Goal: Task Accomplishment & Management: Manage account settings

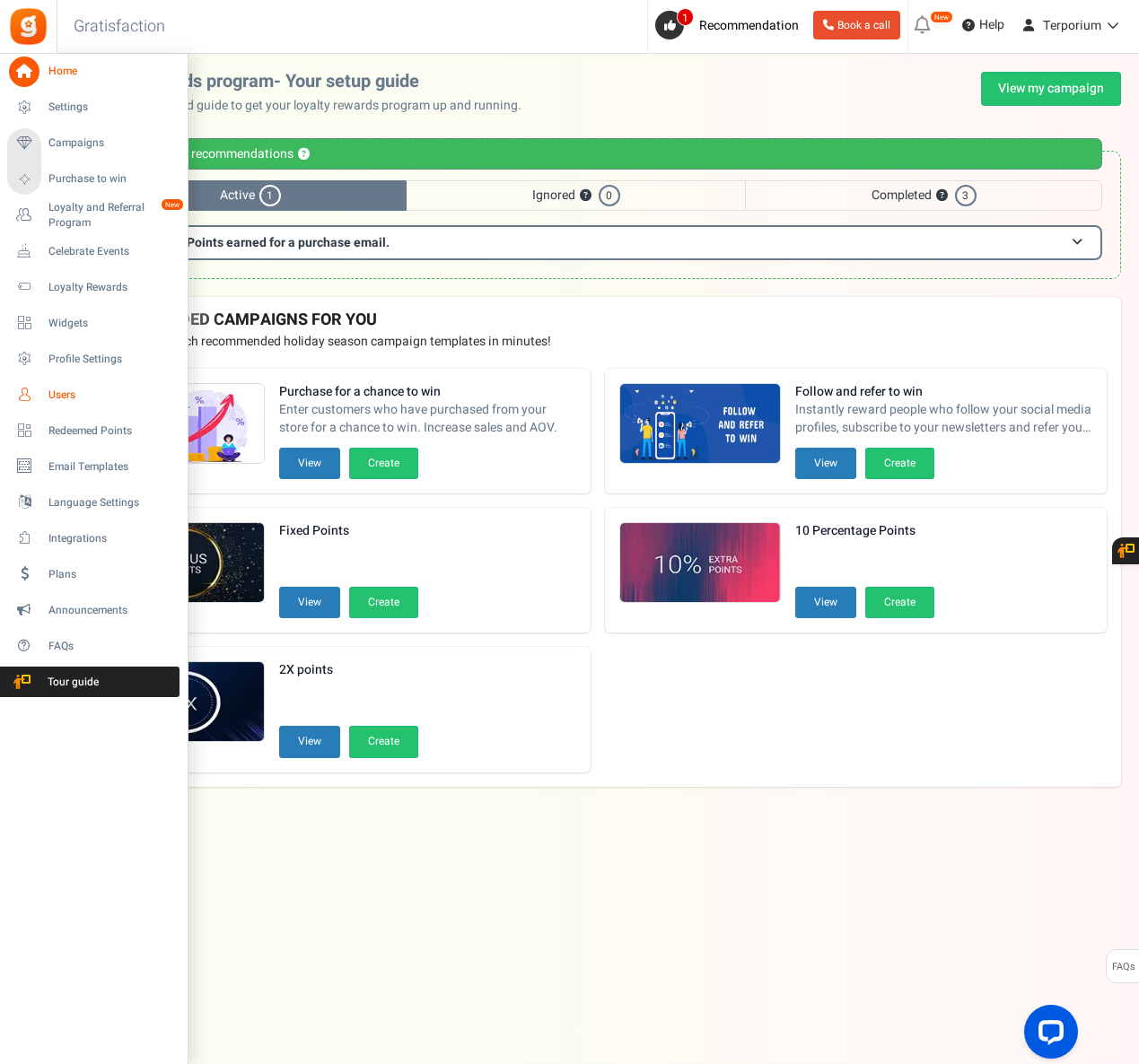
click at [48, 395] on span "Users" at bounding box center [111, 395] width 126 height 15
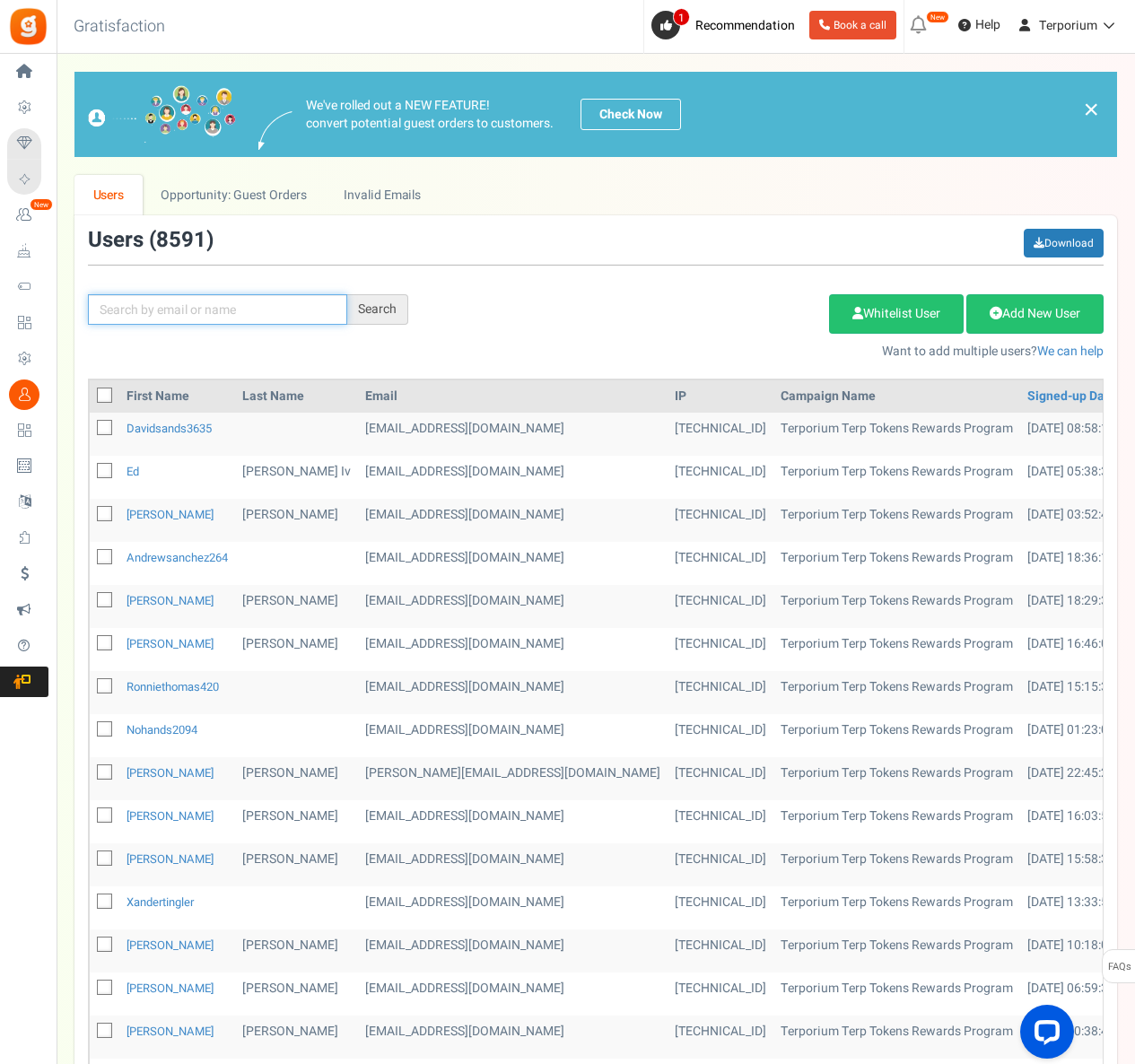
click at [115, 317] on input "text" at bounding box center [217, 309] width 259 height 31
paste input "[EMAIL_ADDRESS][DOMAIN_NAME]"
click at [389, 308] on div "Search" at bounding box center [378, 309] width 61 height 31
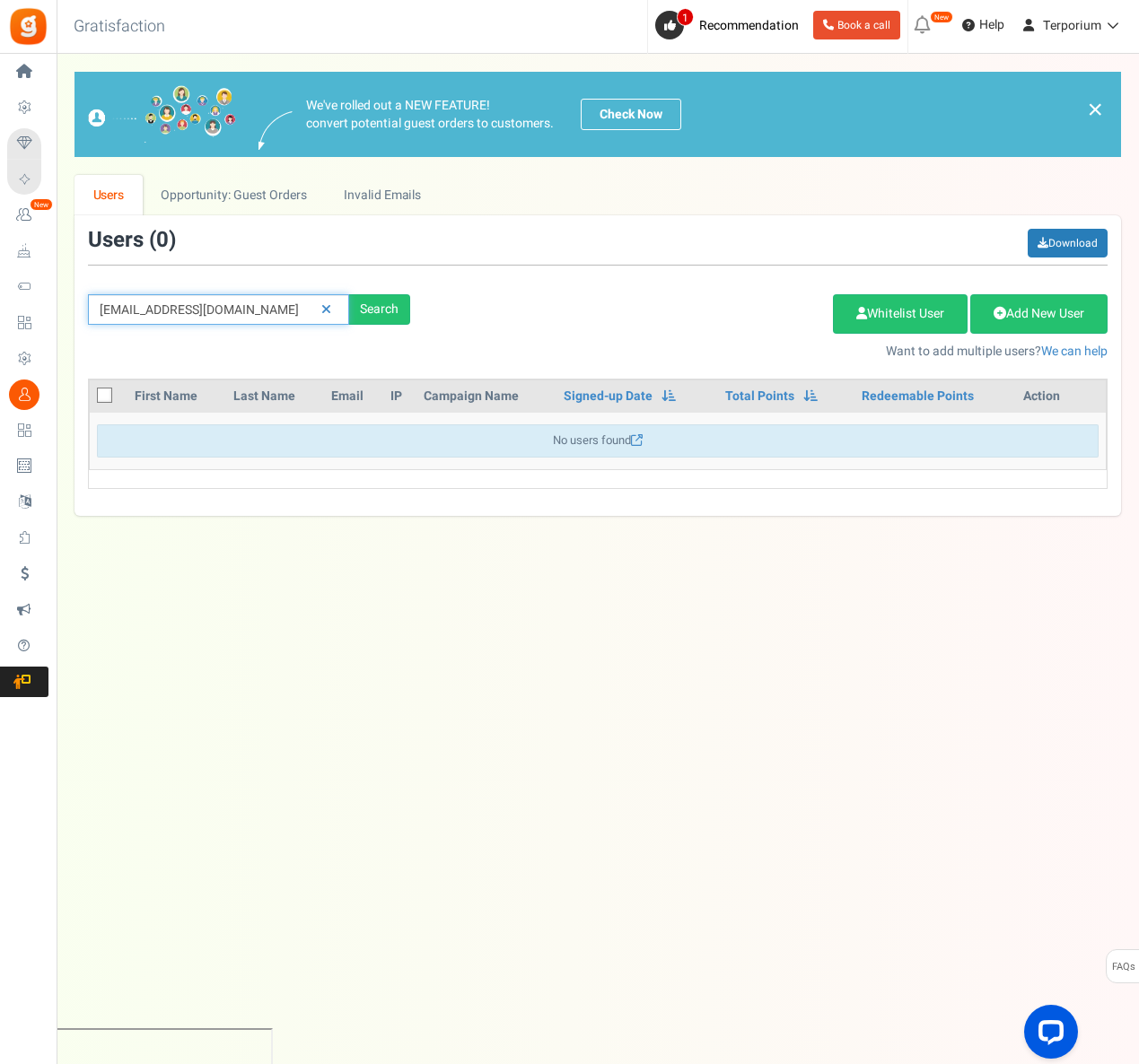
click at [242, 303] on input "[EMAIL_ADDRESS][DOMAIN_NAME]" at bounding box center [218, 309] width 261 height 31
paste input "hooli"
type input "[EMAIL_ADDRESS][DOMAIN_NAME]"
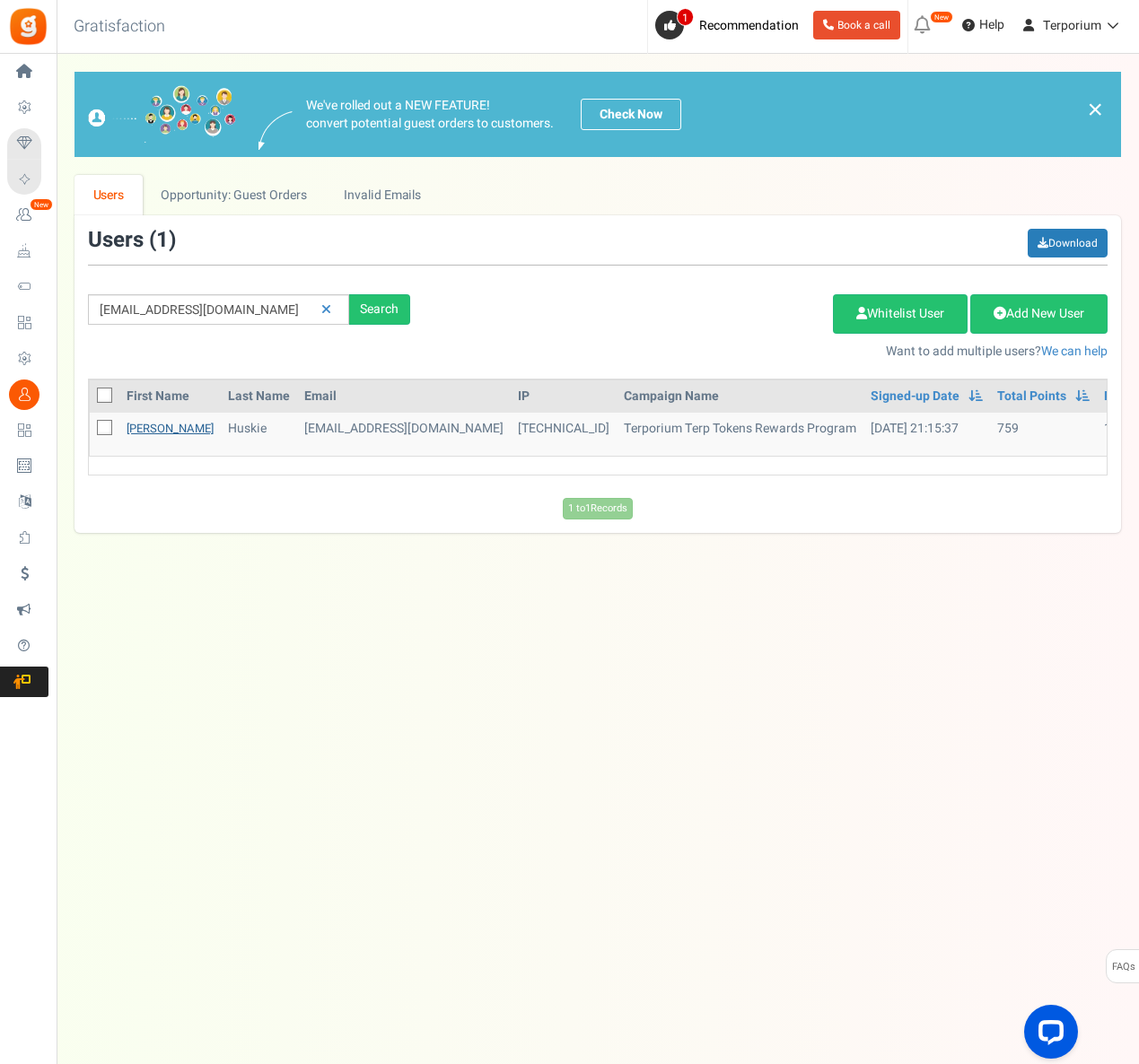
click at [145, 423] on link "[PERSON_NAME]" at bounding box center [169, 428] width 87 height 17
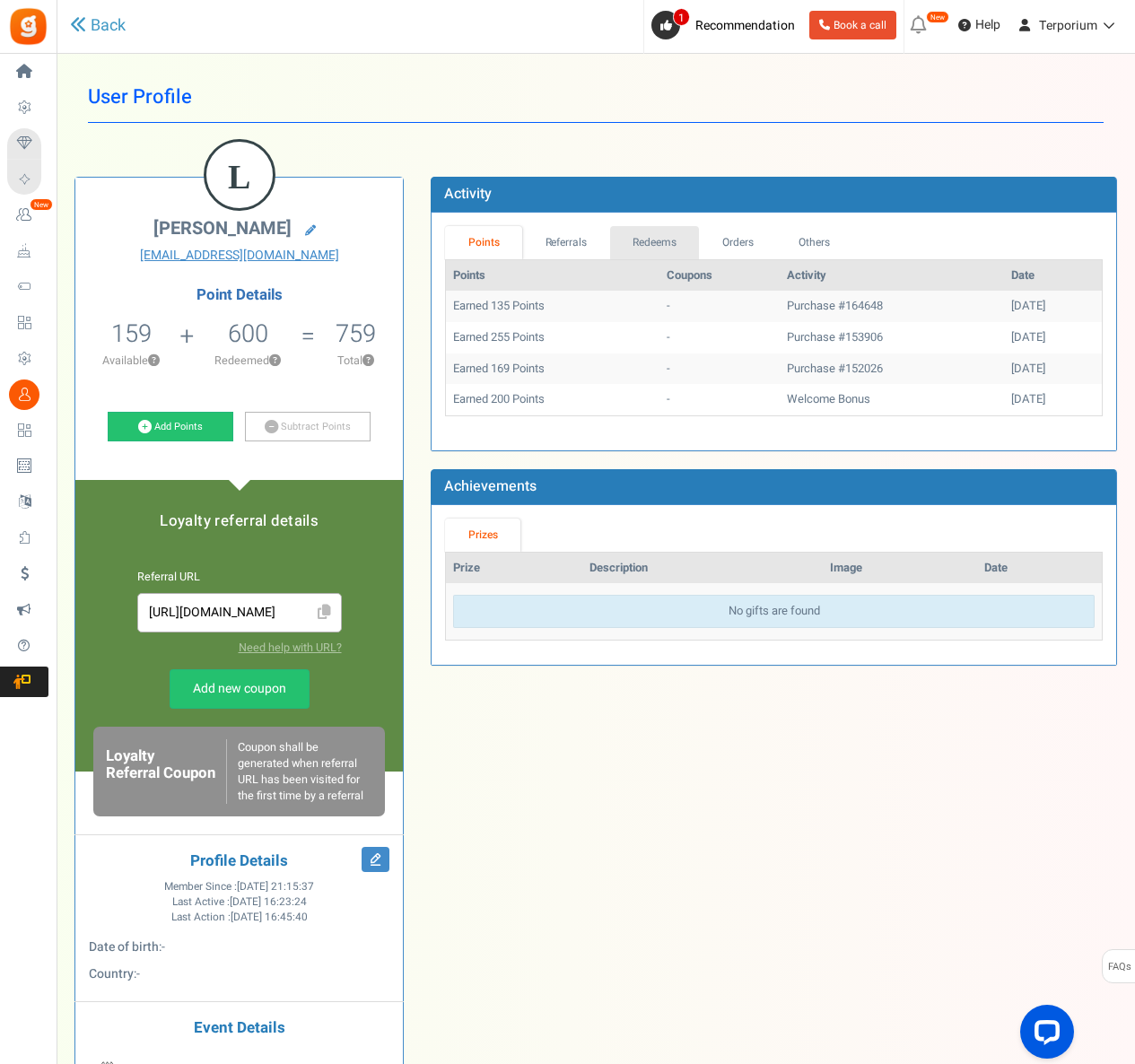
click at [657, 247] on link "Redeems" at bounding box center [654, 243] width 90 height 33
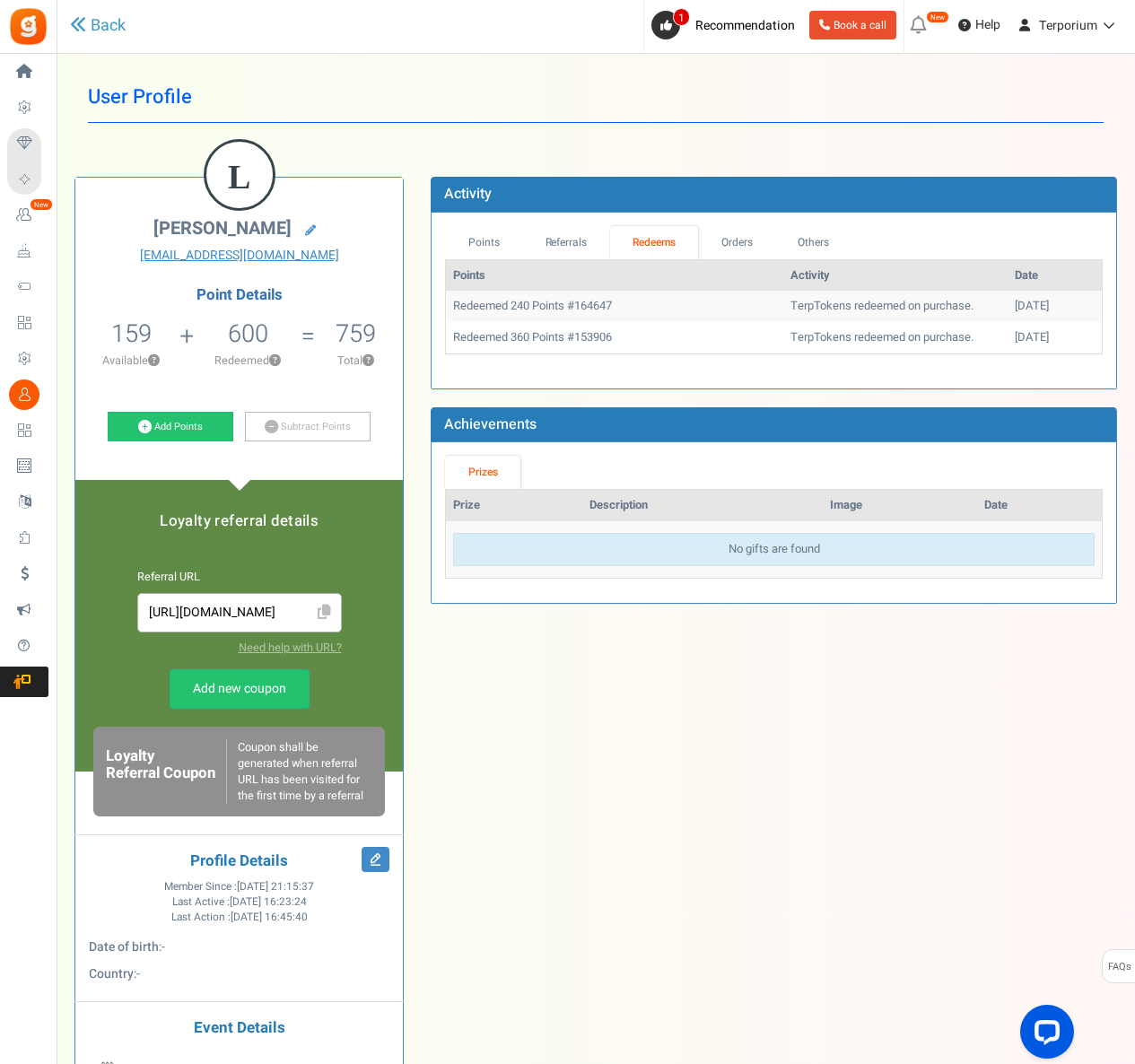
scroll to position [26, 0]
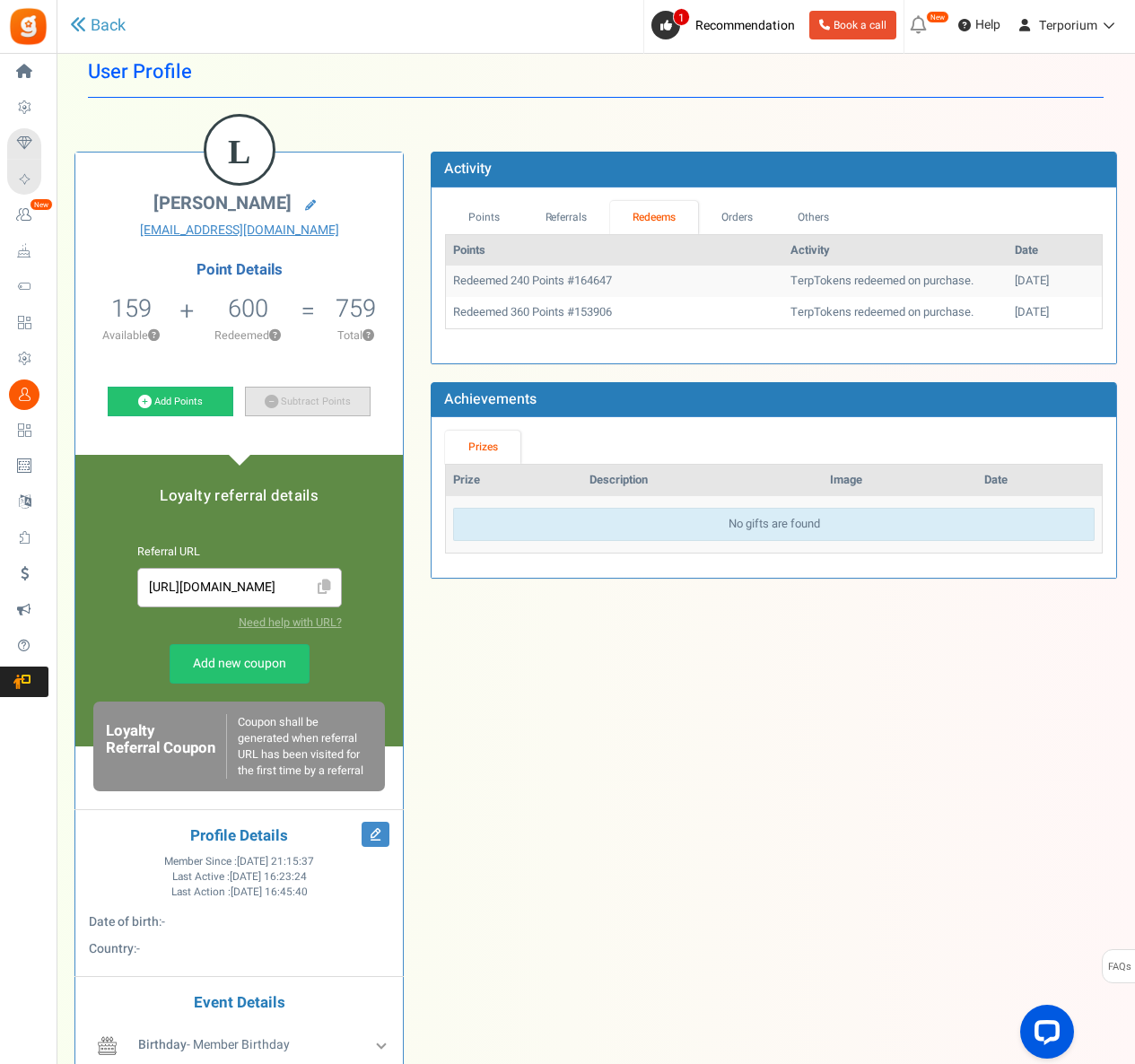
click at [295, 407] on link "Subtract Points" at bounding box center [308, 402] width 126 height 31
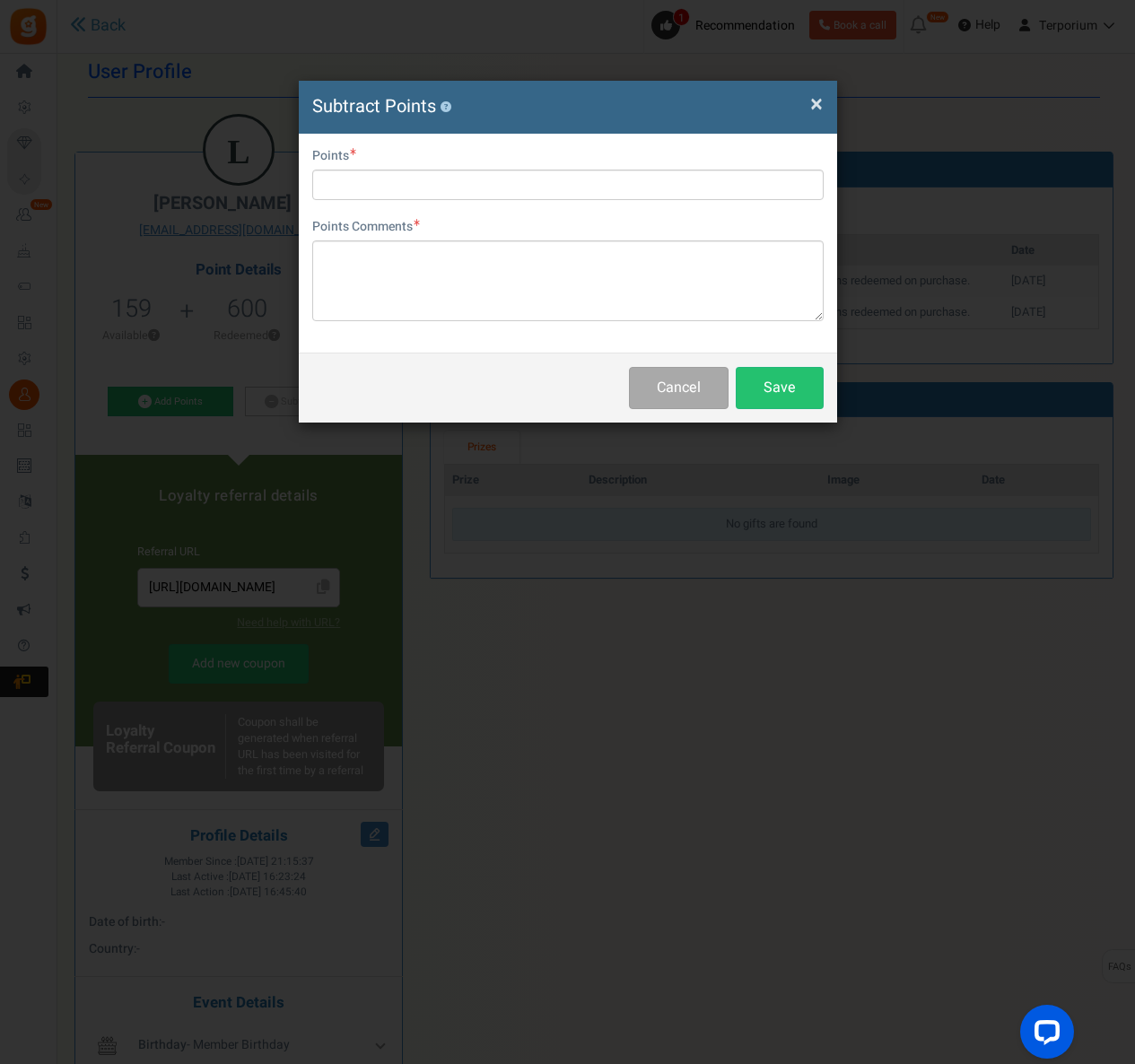
click at [403, 166] on div "Points" at bounding box center [568, 173] width 511 height 53
click at [402, 180] on input "text" at bounding box center [568, 184] width 511 height 31
type input "159"
click at [371, 274] on textarea at bounding box center [568, 281] width 511 height 81
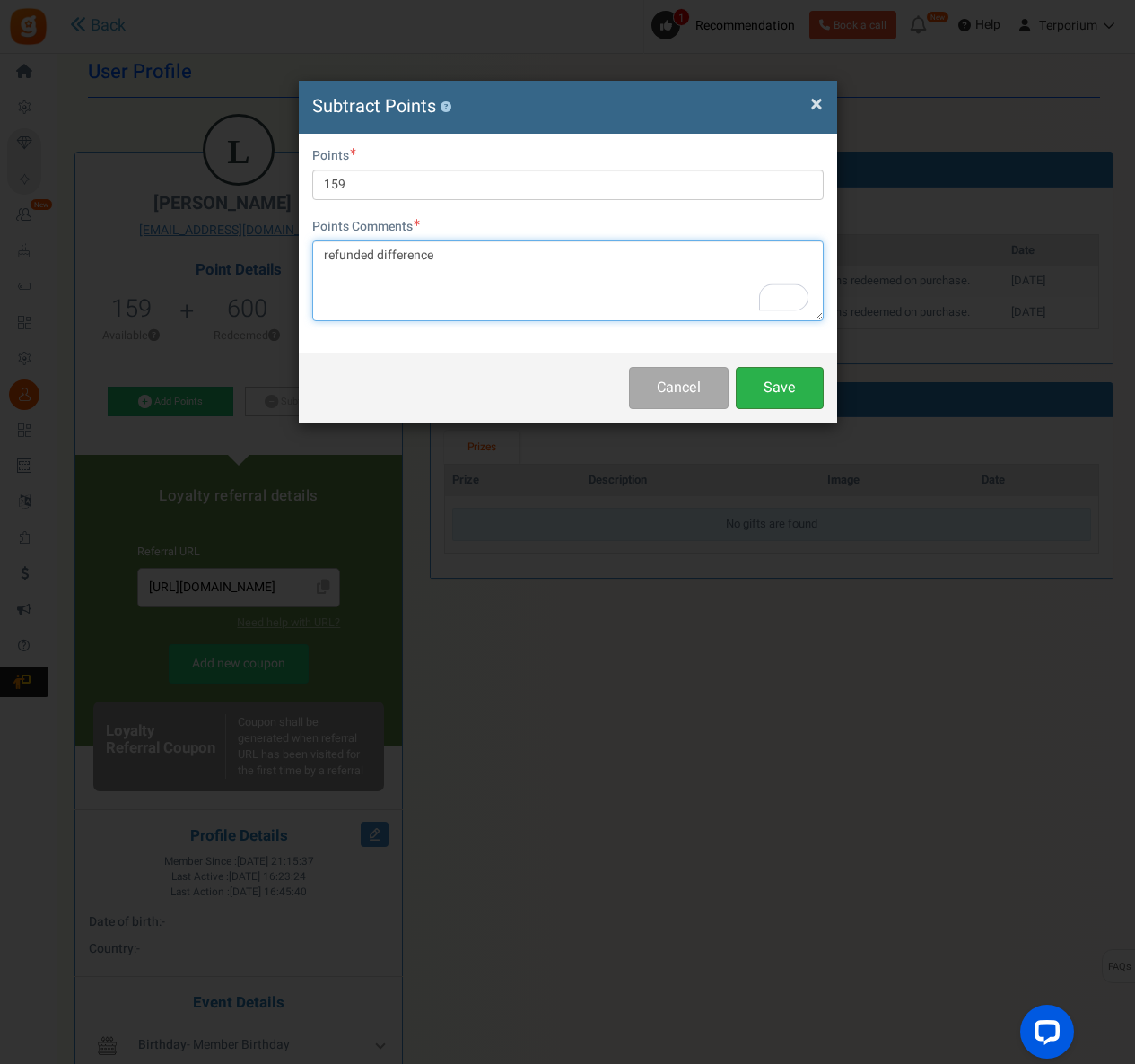
type textarea "refunded difference"
click at [776, 402] on button "Save" at bounding box center [779, 388] width 88 height 42
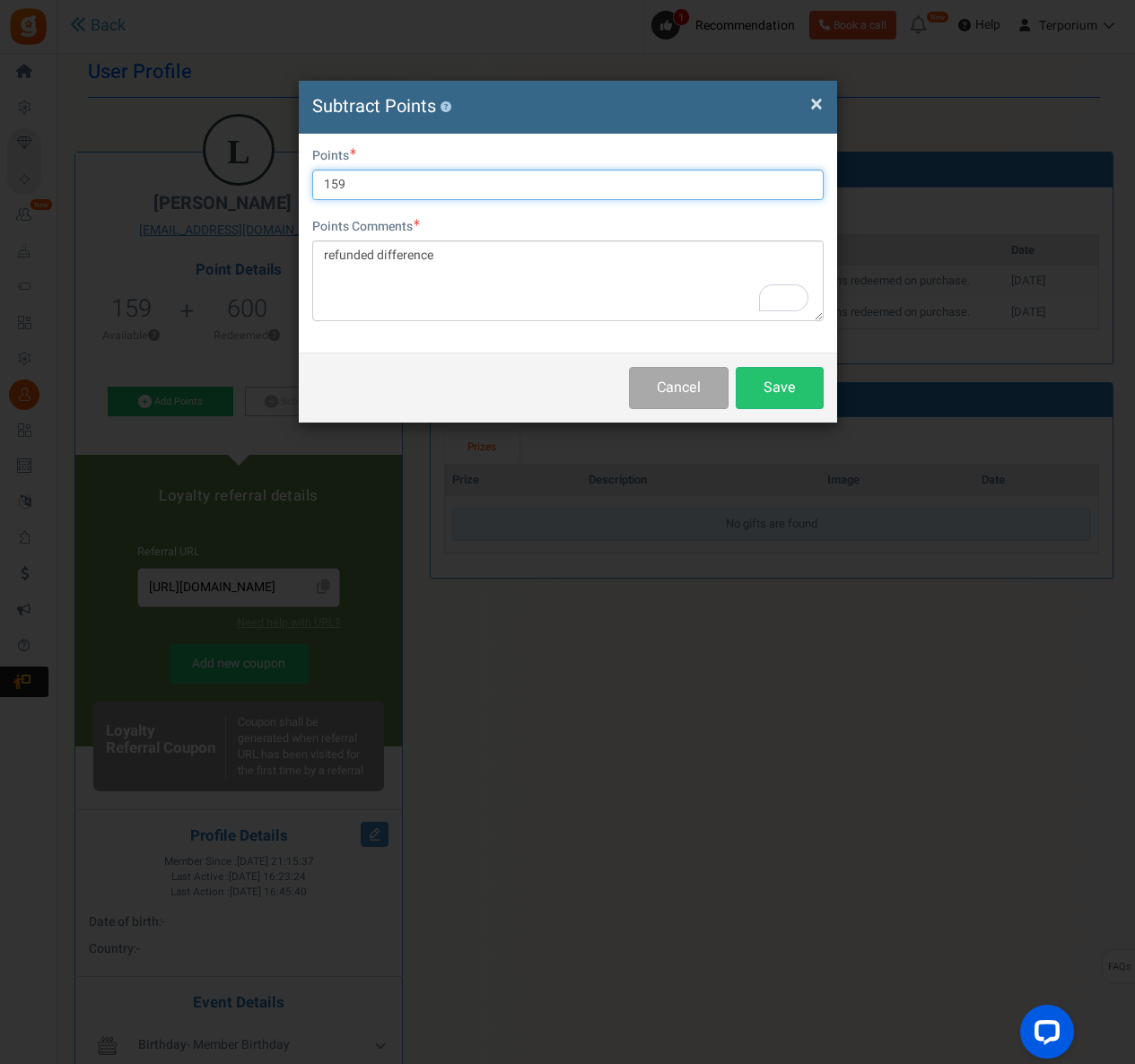
click at [396, 180] on input "159" at bounding box center [568, 184] width 511 height 31
type input "158"
click at [773, 391] on button "Save" at bounding box center [779, 388] width 88 height 42
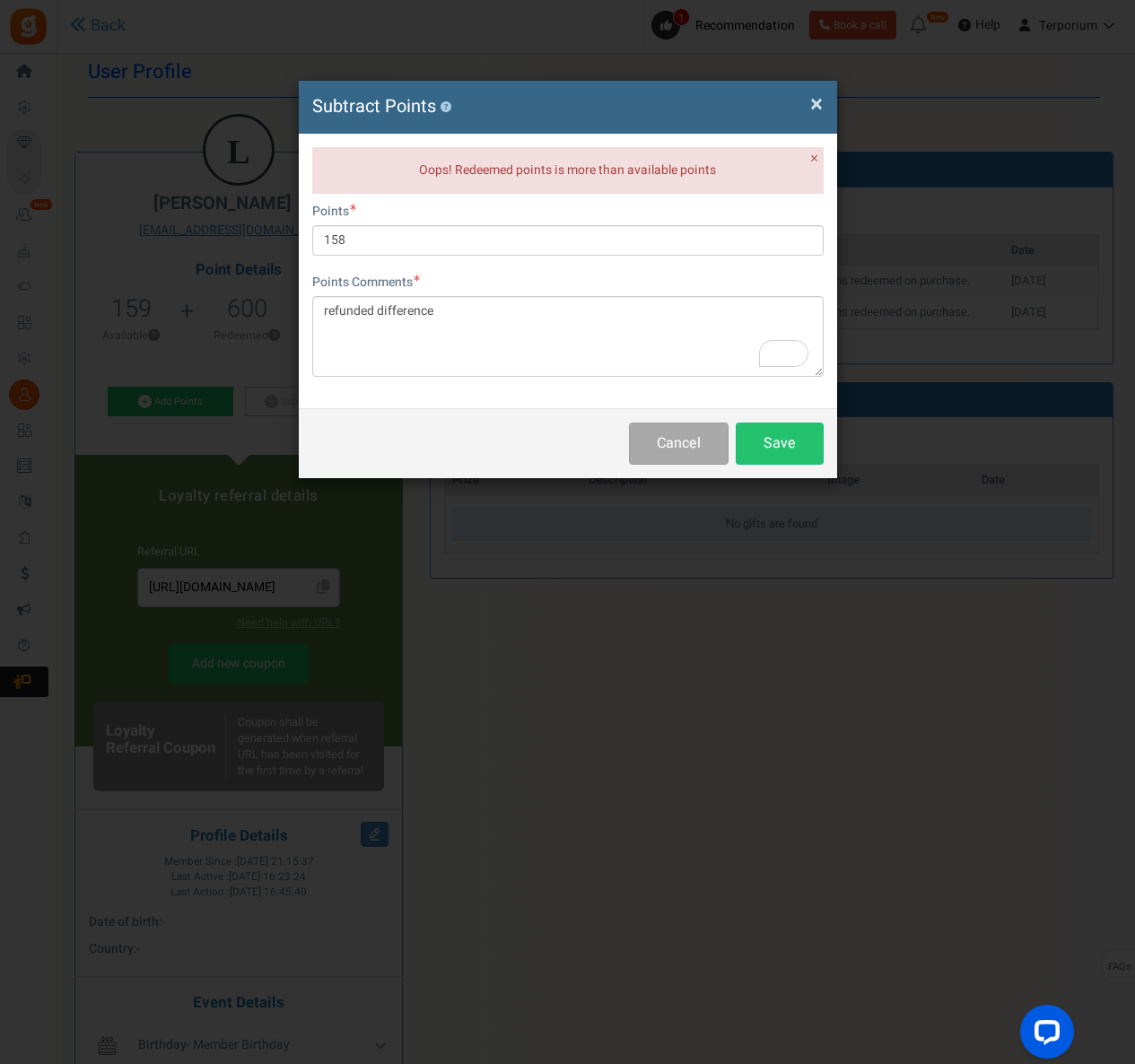
click at [812, 113] on span "×" at bounding box center [817, 103] width 13 height 34
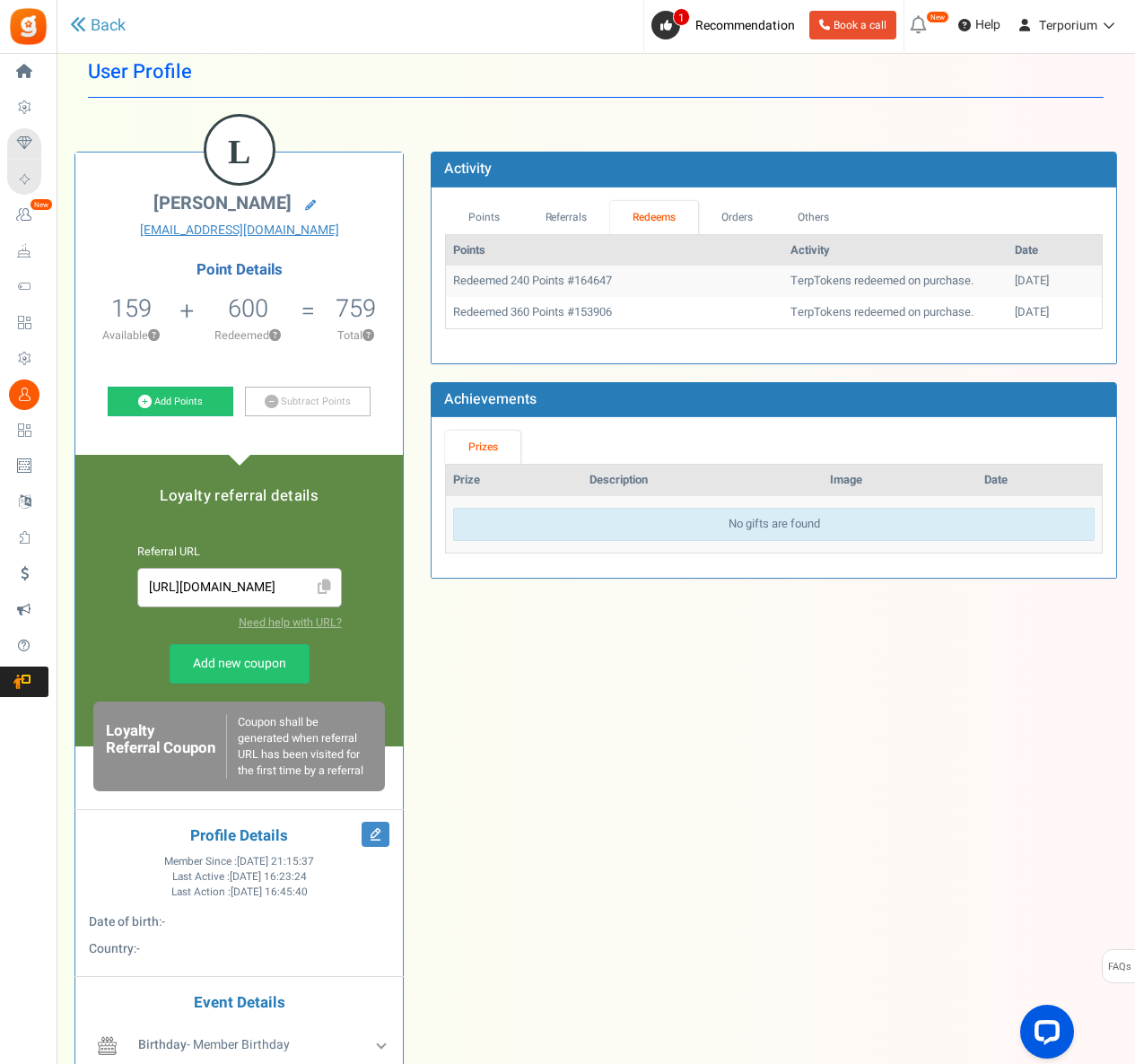
click at [163, 371] on div "Point Details 159 159 Redeemable 0 Exclusion Available ? 600 Redeemed ?" at bounding box center [238, 343] width 300 height 162
click at [158, 326] on li "159 159 Redeemable 0 Exclusion Available ?" at bounding box center [132, 324] width 112 height 75
click at [197, 321] on li "600 Redeemed ?" at bounding box center [247, 324] width 121 height 75
click at [273, 414] on link "Subtract Points" at bounding box center [308, 402] width 126 height 31
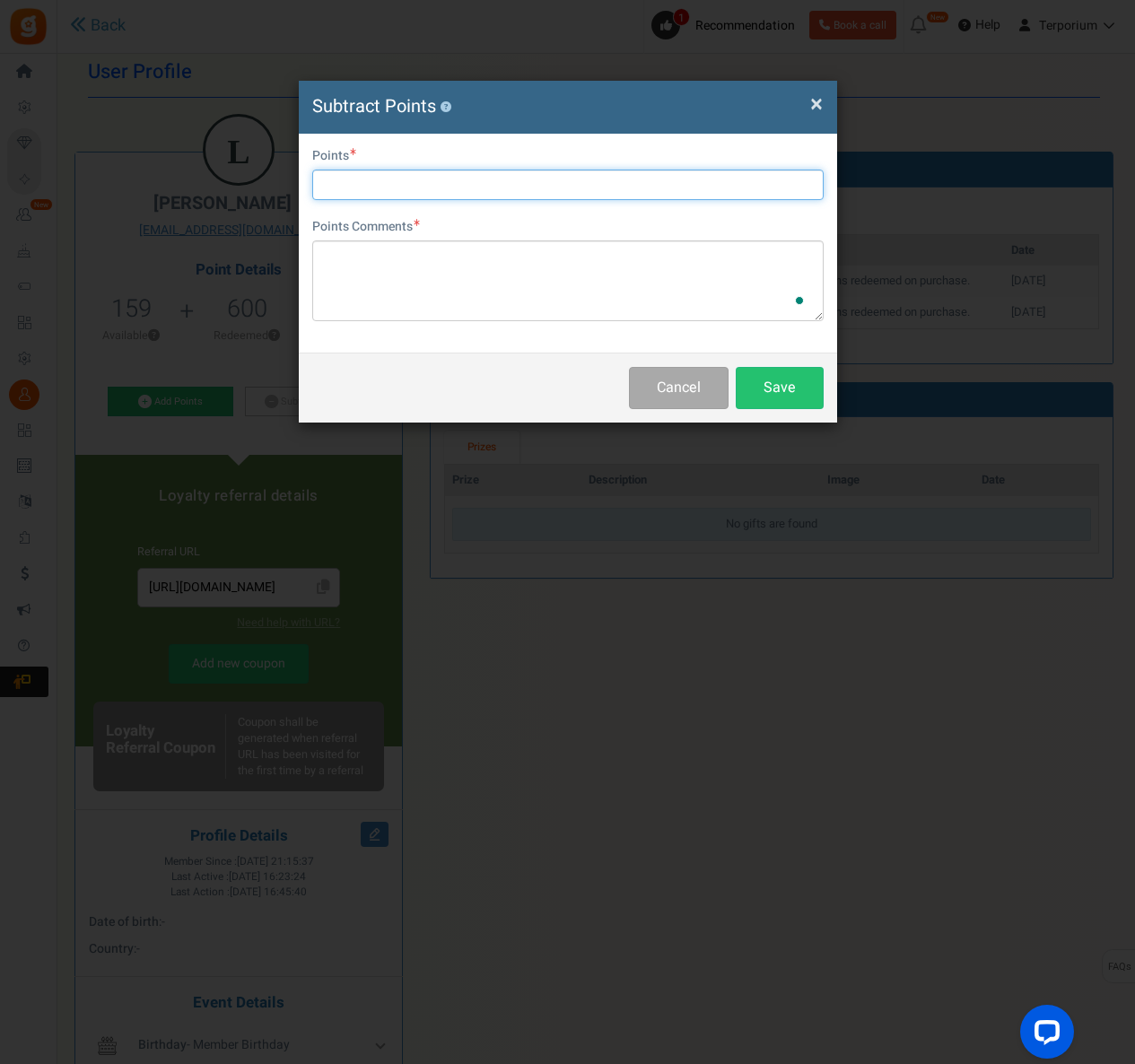
click at [518, 186] on input "text" at bounding box center [568, 184] width 511 height 31
type input "150"
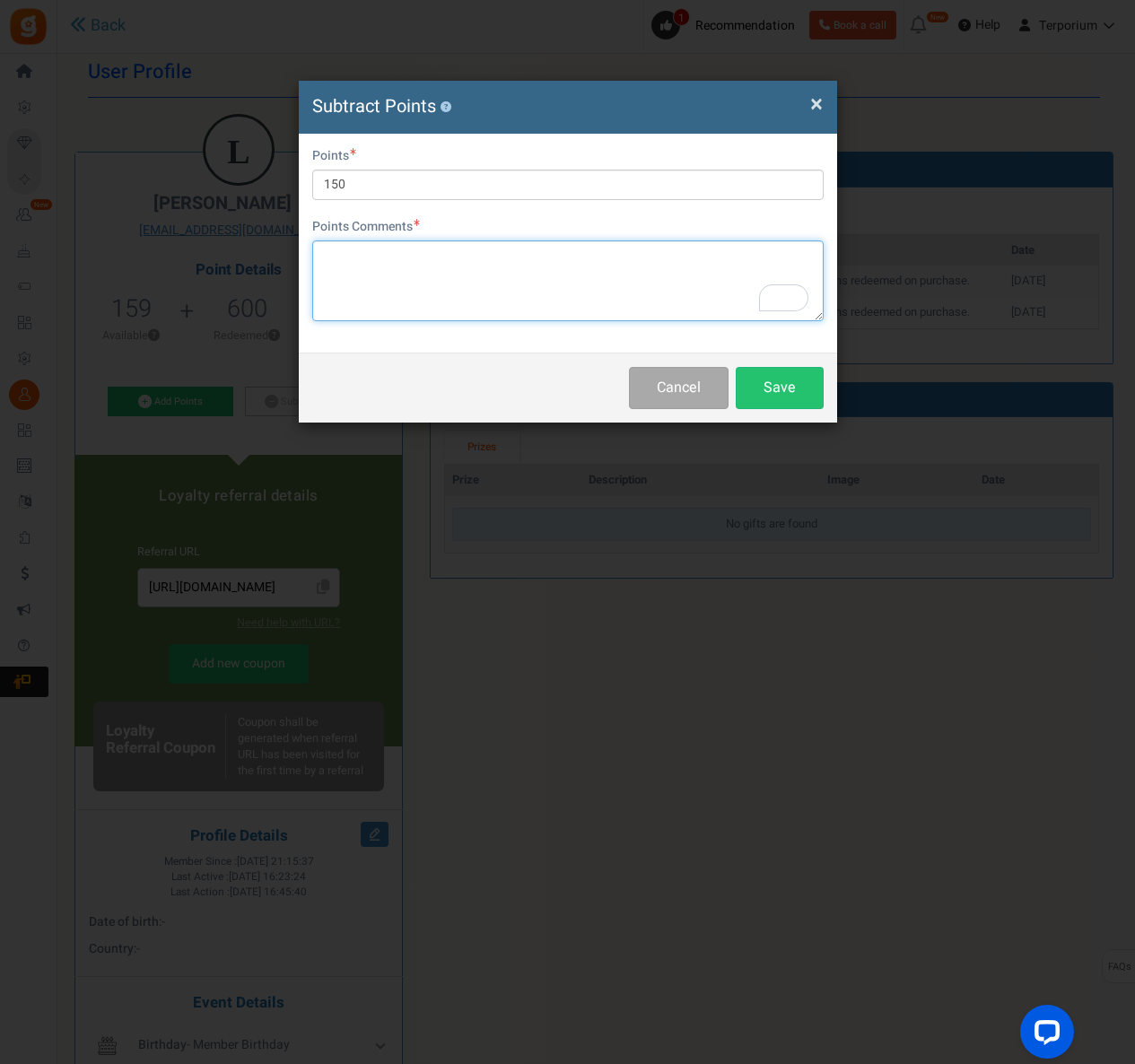
click at [538, 264] on textarea "To enrich screen reader interactions, please activate Accessibility in Grammarl…" at bounding box center [568, 281] width 511 height 81
type textarea "f"
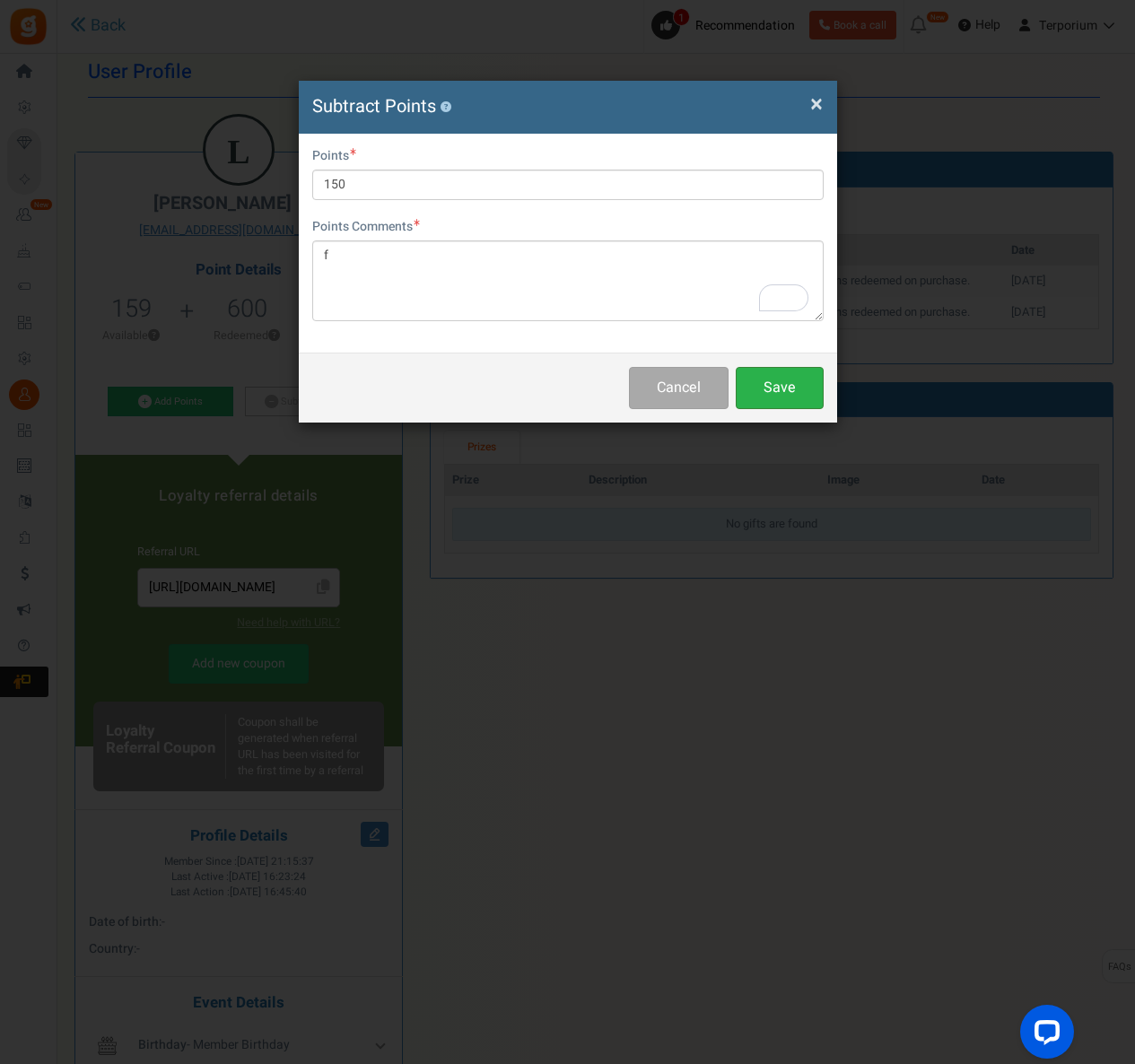
click at [759, 398] on button "Save" at bounding box center [779, 388] width 88 height 42
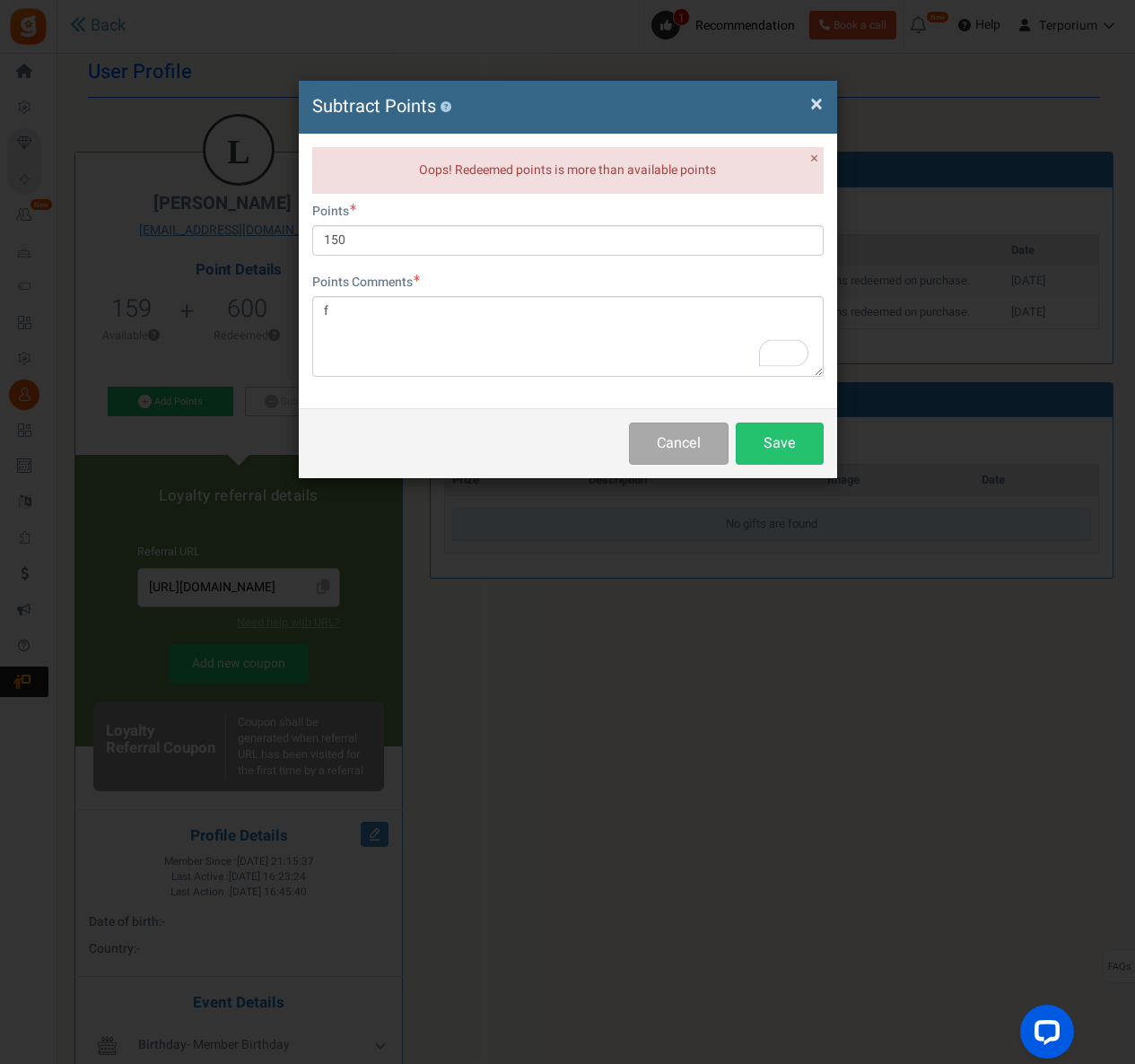
click at [812, 104] on span "×" at bounding box center [817, 103] width 13 height 34
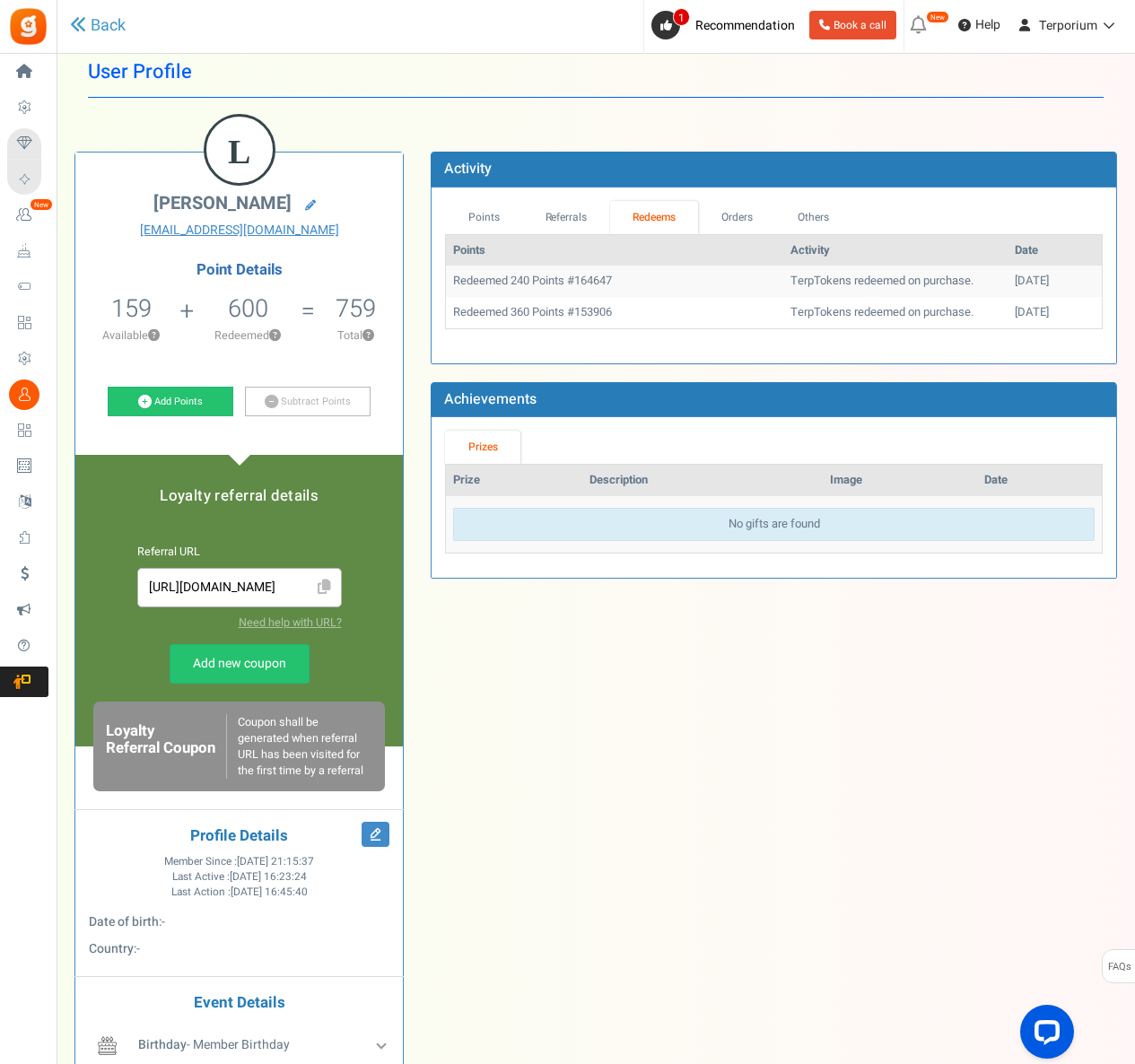
click at [356, 441] on div "L [PERSON_NAME] [EMAIL_ADDRESS][DOMAIN_NAME] Point Details 159 159 Redeemable 0…" at bounding box center [239, 660] width 327 height 1016
click at [306, 394] on link "Subtract Points" at bounding box center [308, 402] width 126 height 31
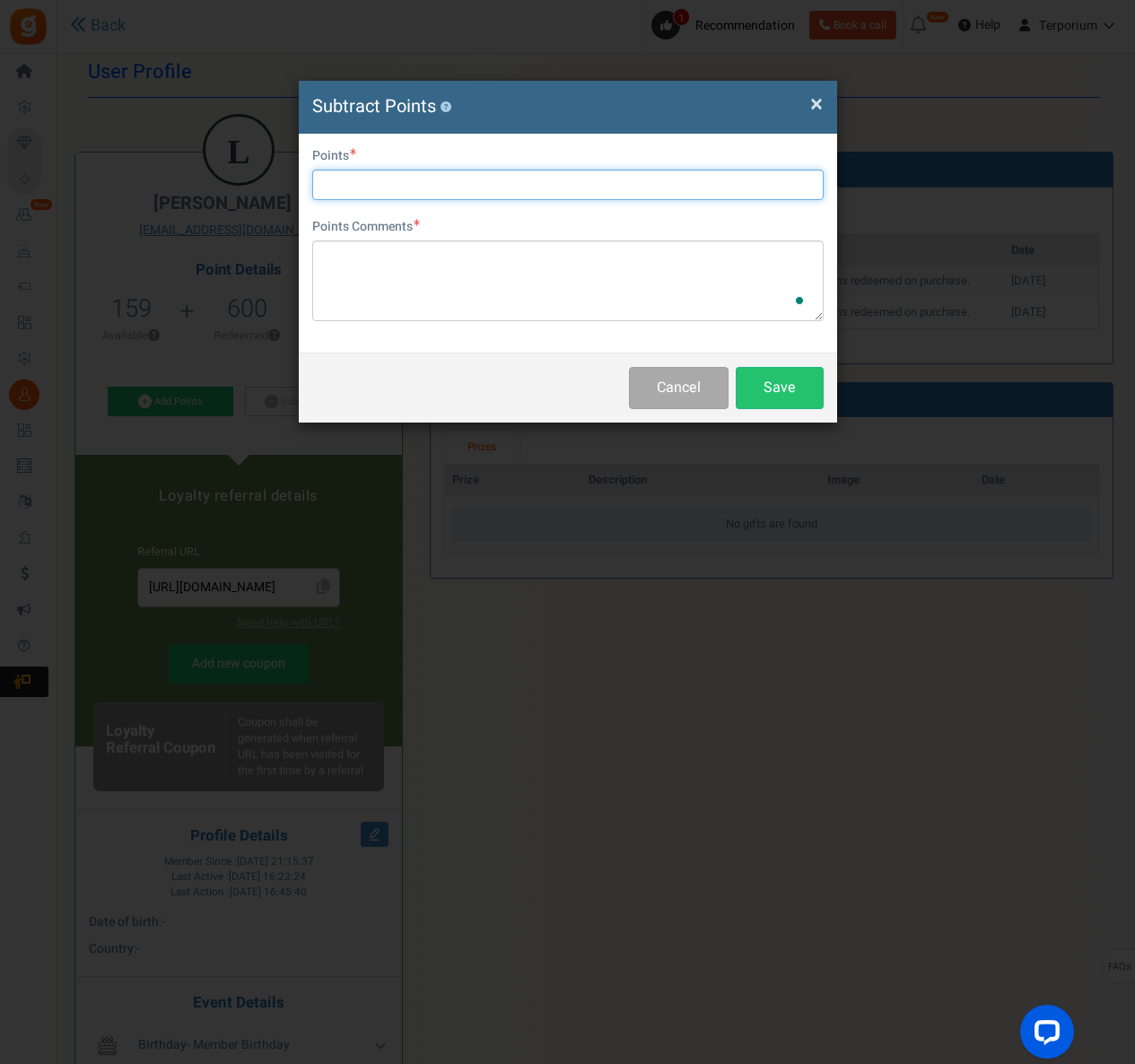
click at [330, 184] on input "text" at bounding box center [568, 184] width 511 height 31
type input "0"
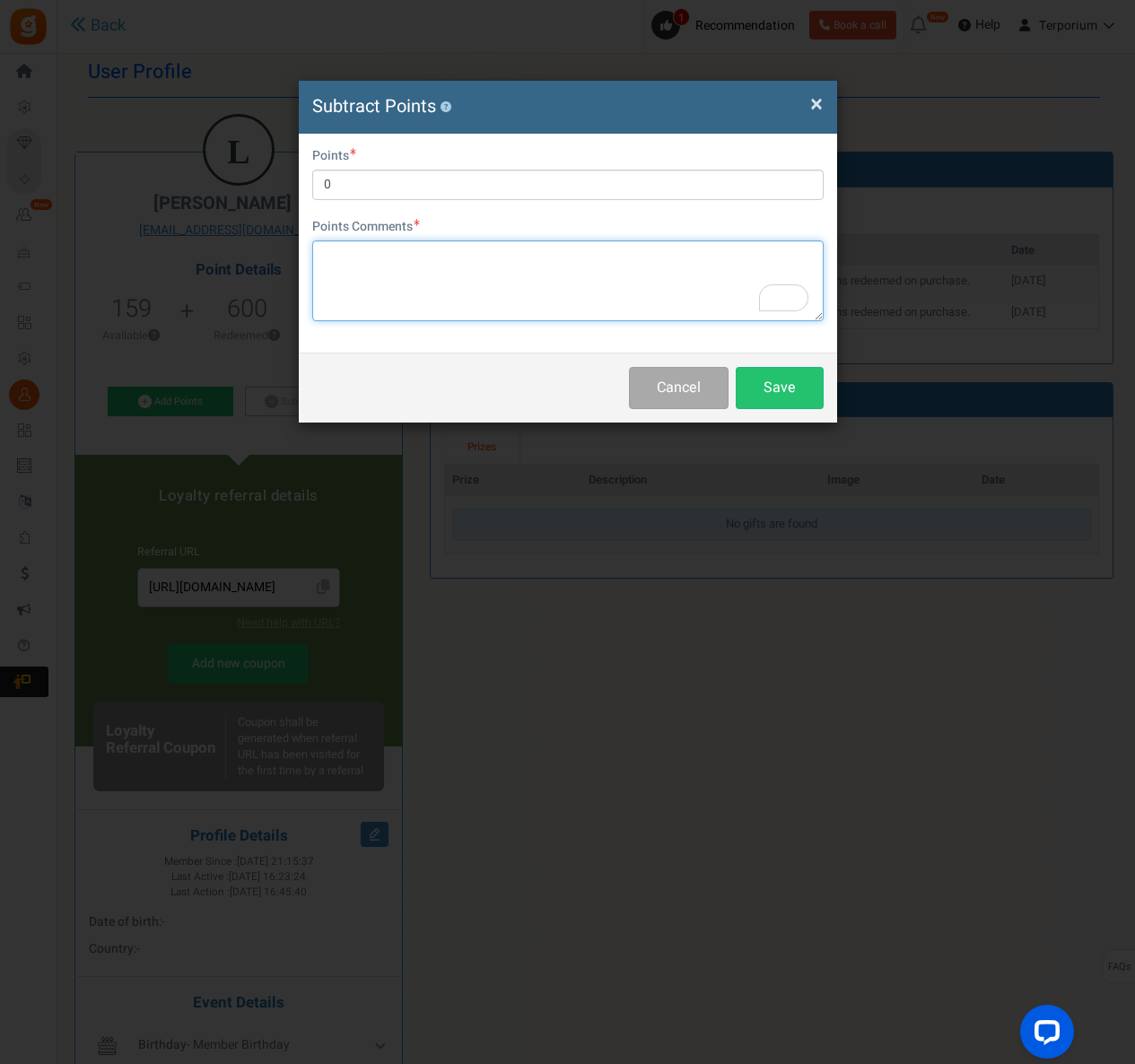
click at [527, 251] on textarea "To enrich screen reader interactions, please activate Accessibility in Grammarl…" at bounding box center [568, 281] width 511 height 81
type textarea "f"
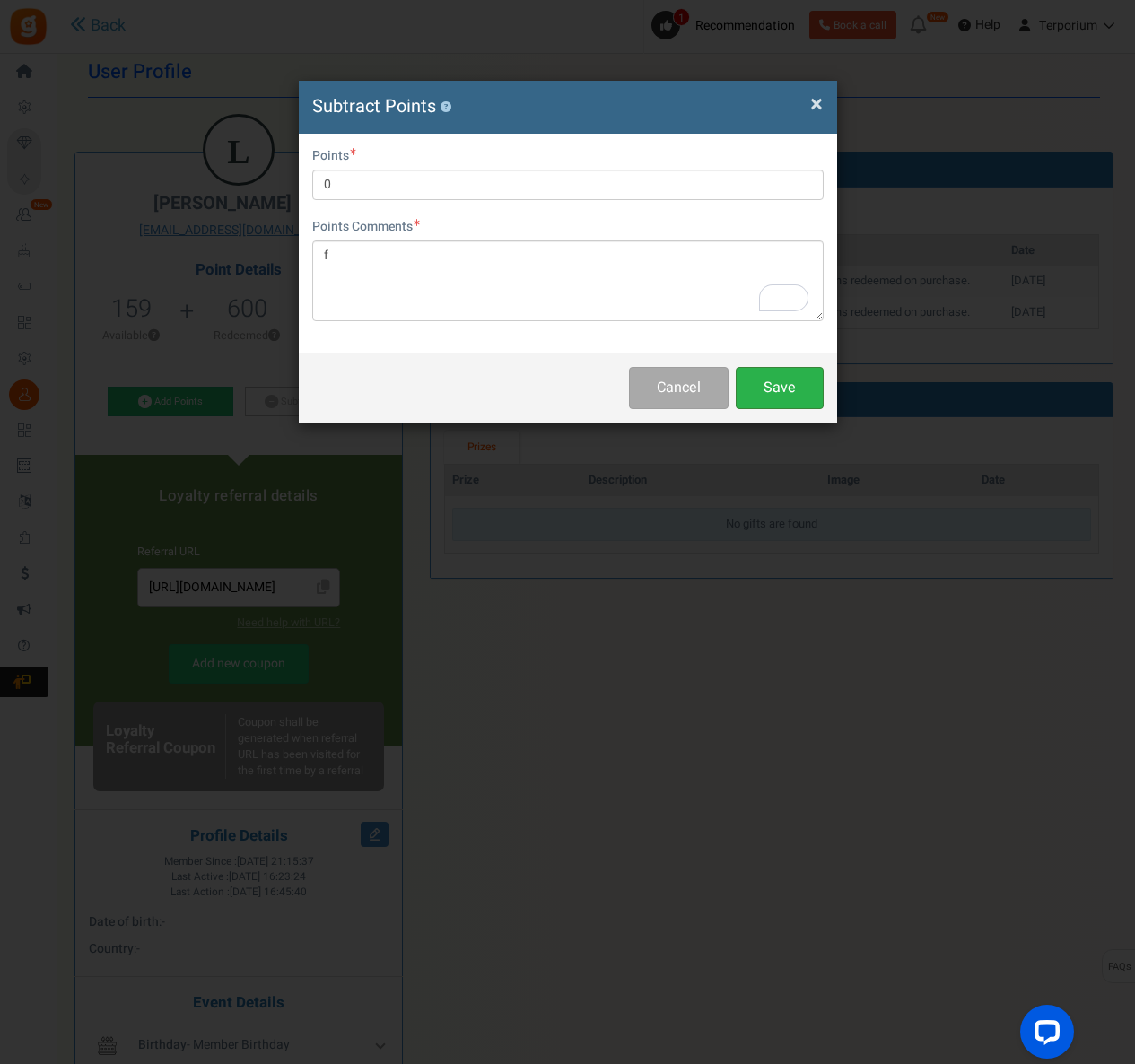
click at [770, 383] on button "Save" at bounding box center [779, 388] width 88 height 42
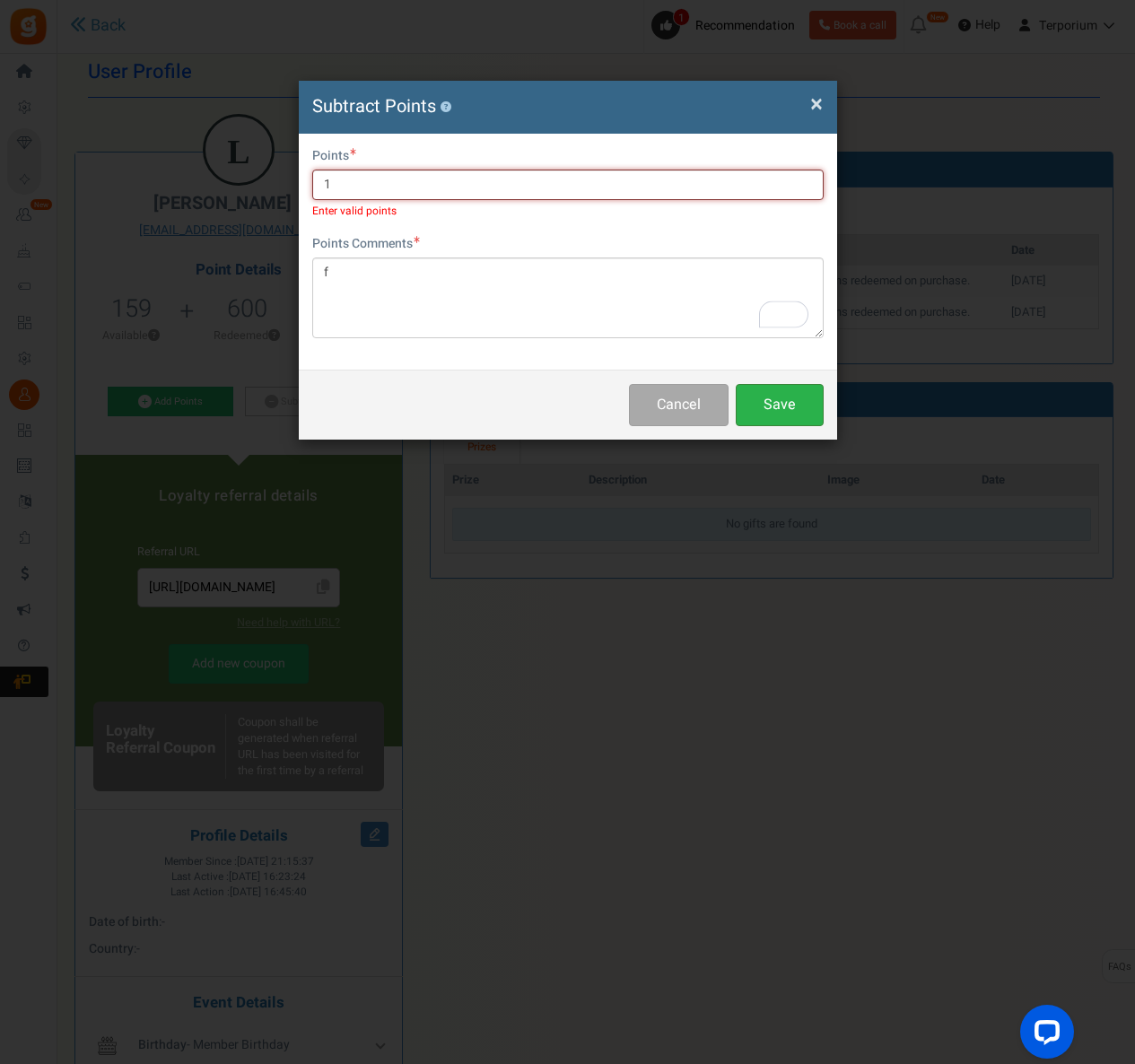
type input "1"
click at [750, 405] on button "Save" at bounding box center [779, 405] width 88 height 42
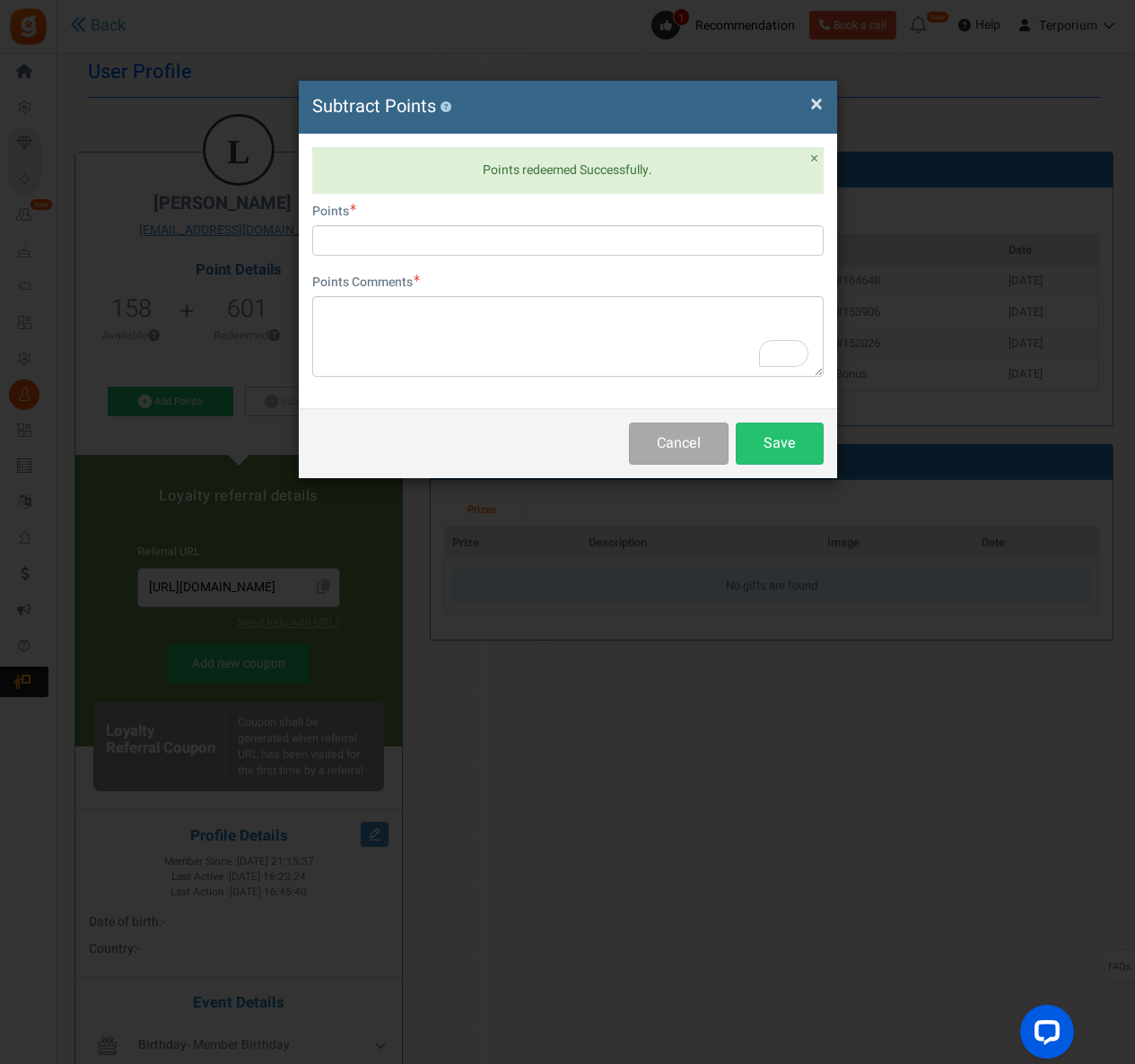
click at [827, 104] on div "× Close Subtract Points ?" at bounding box center [568, 107] width 539 height 53
click at [794, 104] on h4 "Subtract Points ?" at bounding box center [568, 107] width 511 height 26
click at [556, 227] on input "text" at bounding box center [568, 240] width 511 height 31
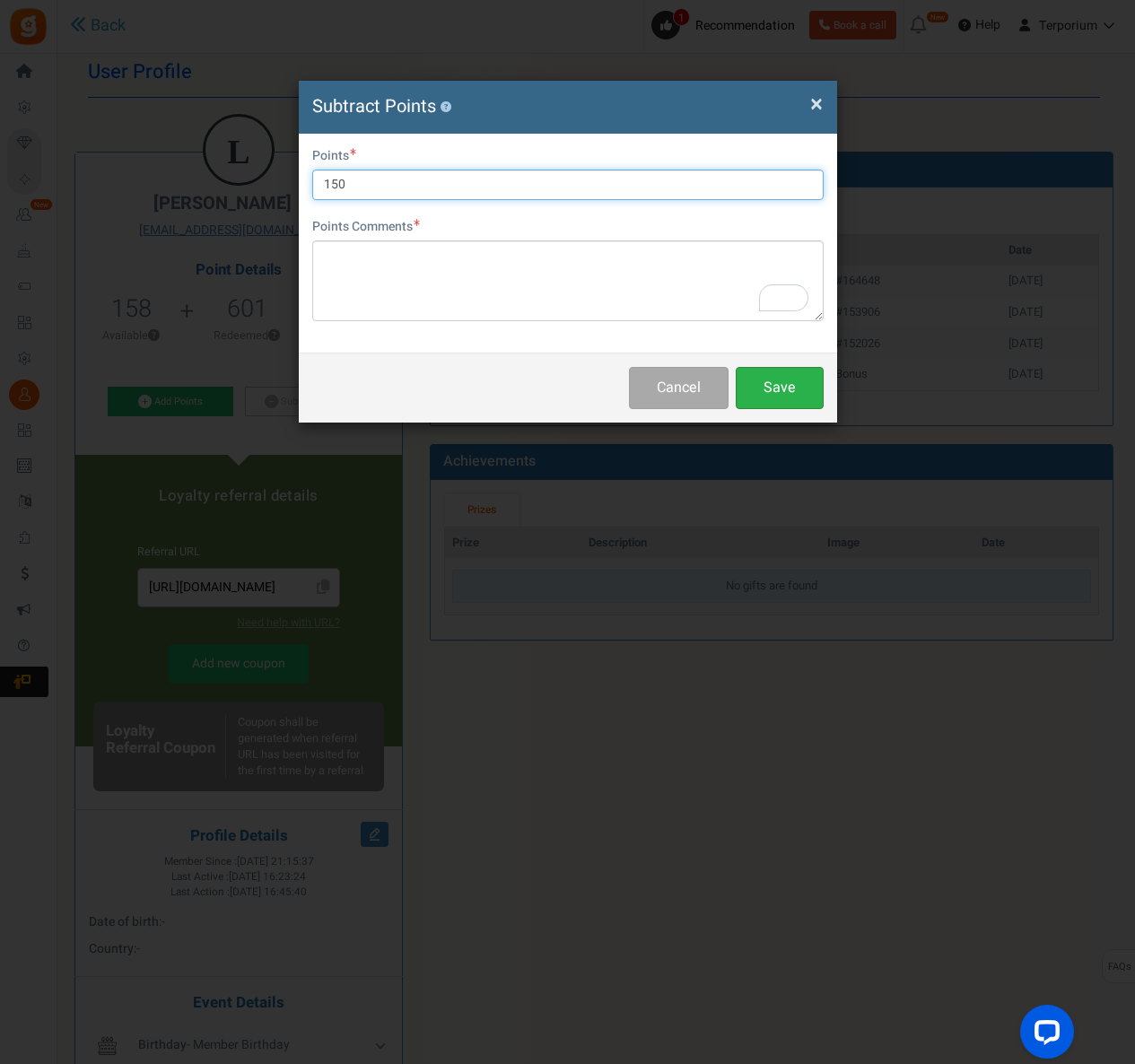
type input "150"
click at [756, 389] on button "Save" at bounding box center [779, 388] width 88 height 42
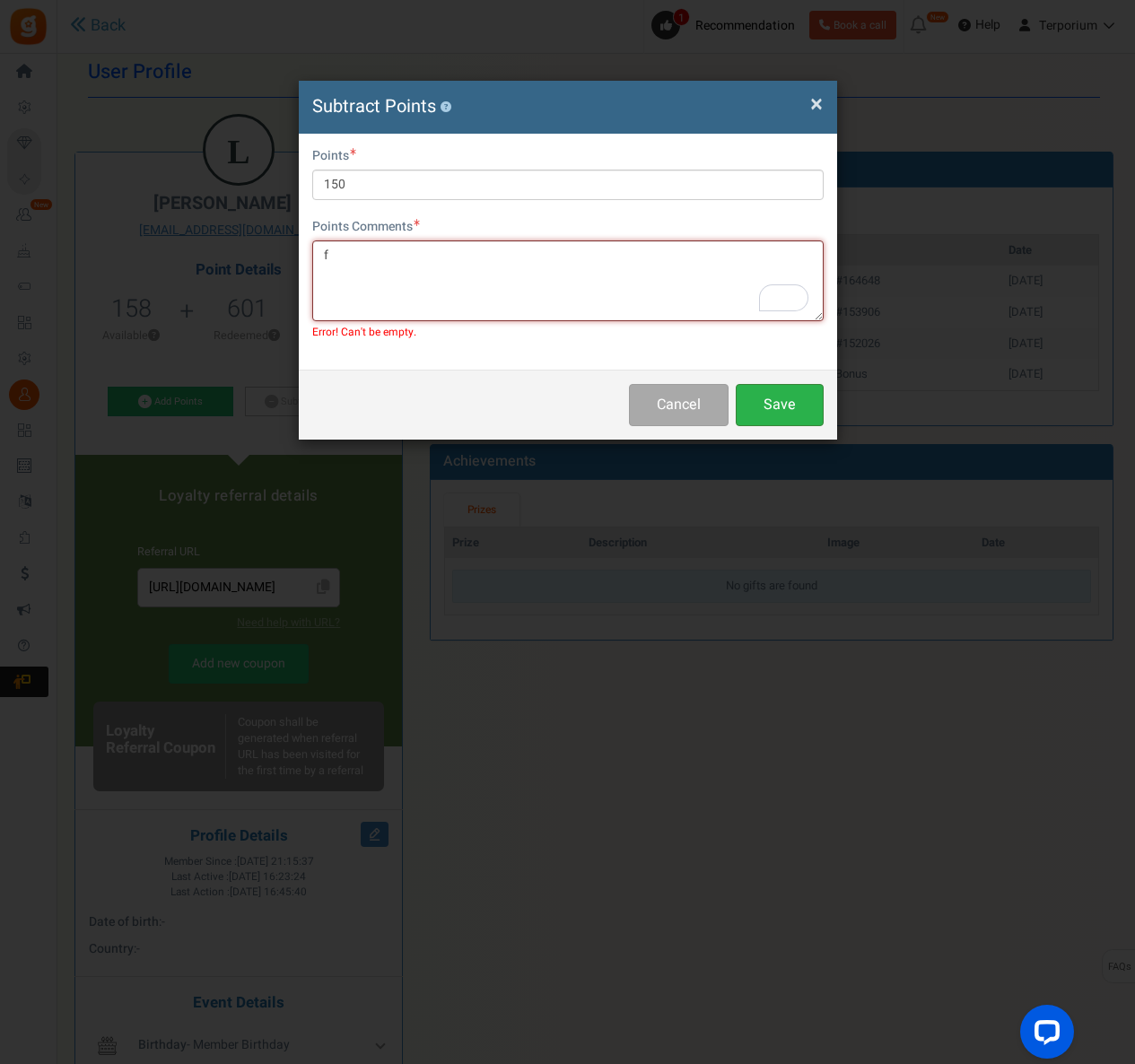
type textarea "f"
click at [755, 393] on button "Save" at bounding box center [779, 405] width 88 height 42
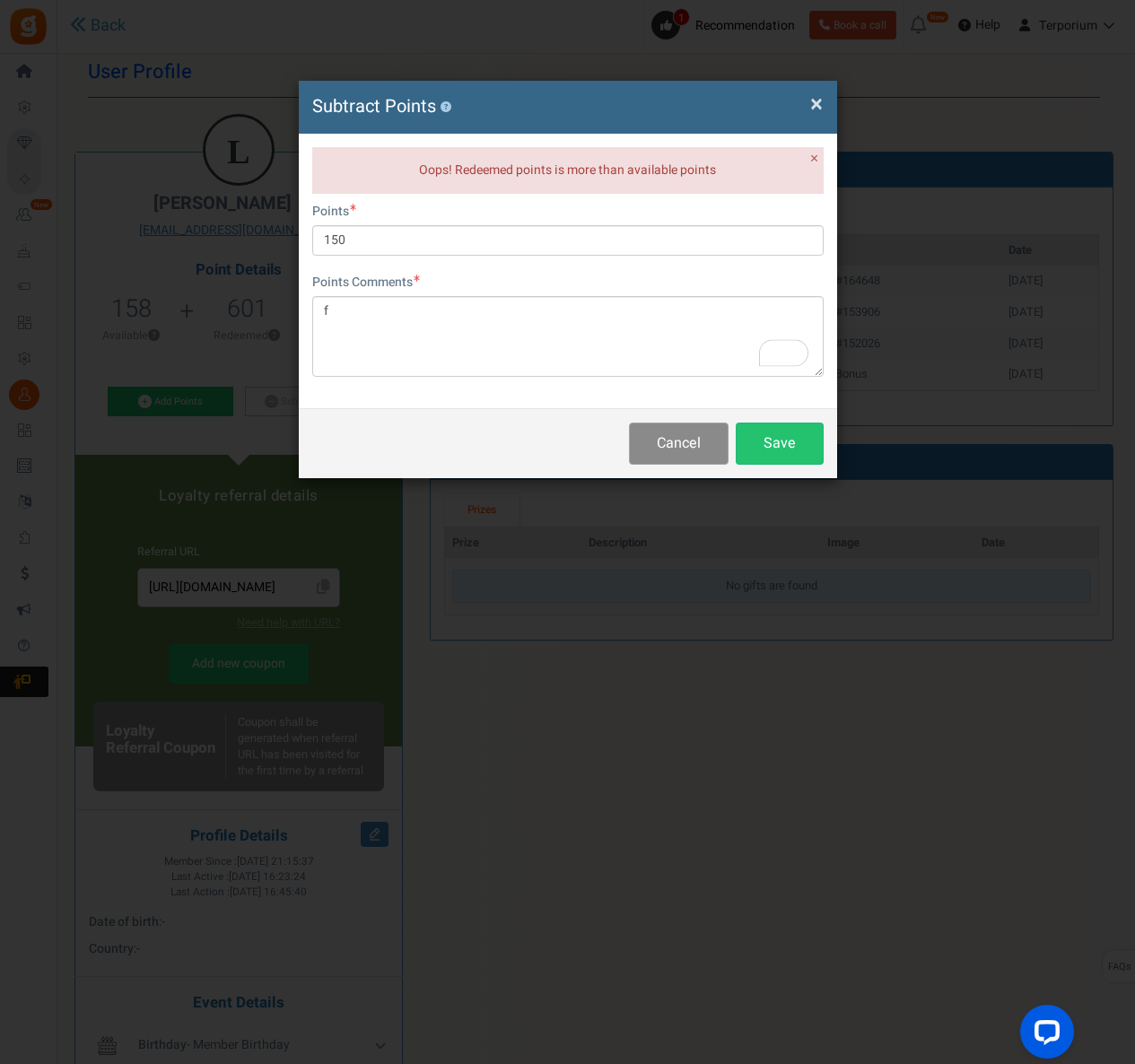
click at [683, 438] on button "Cancel" at bounding box center [679, 443] width 100 height 42
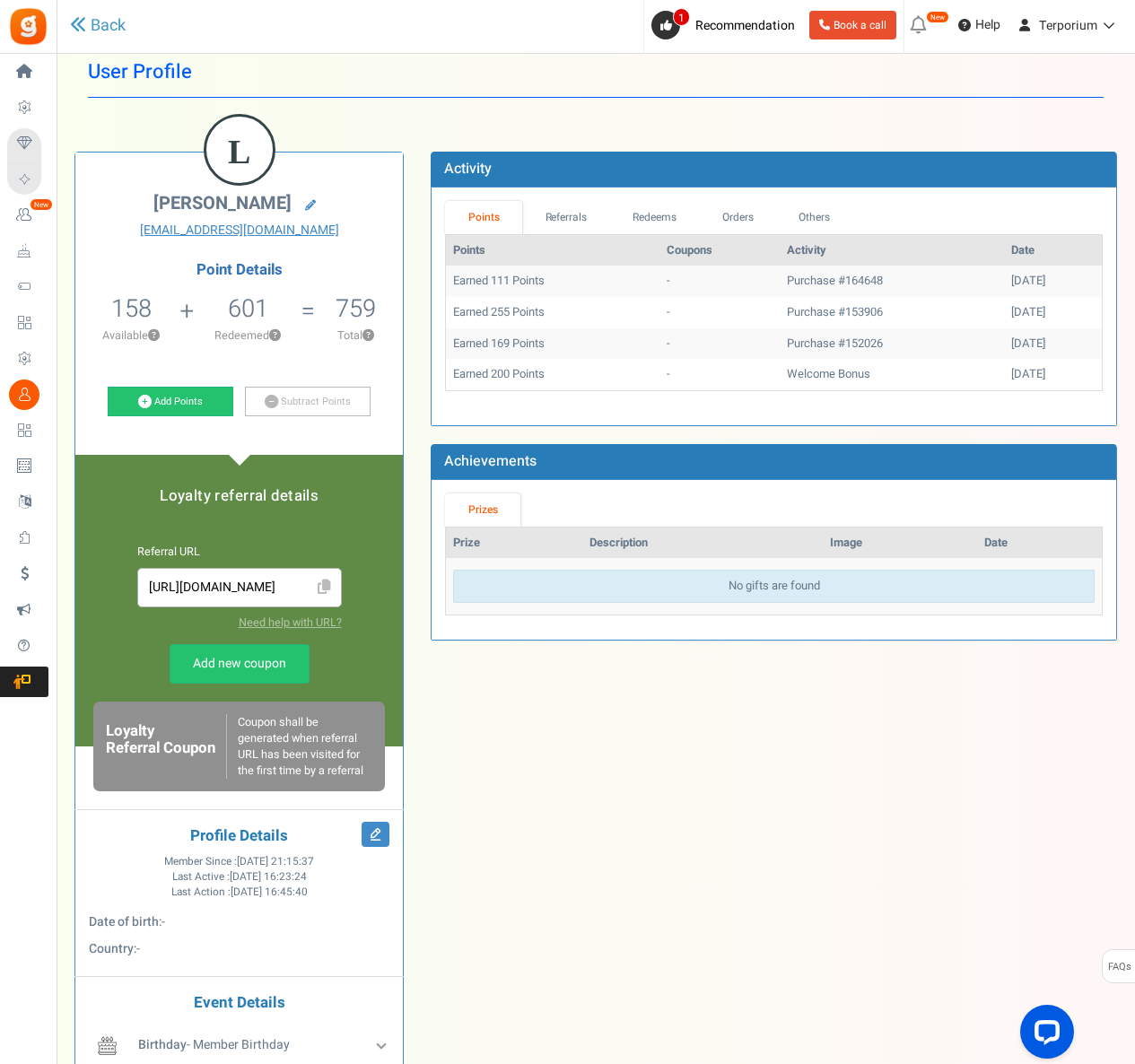
click at [242, 346] on li "601 Redeemed ?" at bounding box center [247, 324] width 121 height 75
click at [147, 312] on span "158" at bounding box center [131, 308] width 40 height 35
click at [212, 311] on li "601 Redeemed ?" at bounding box center [247, 324] width 121 height 75
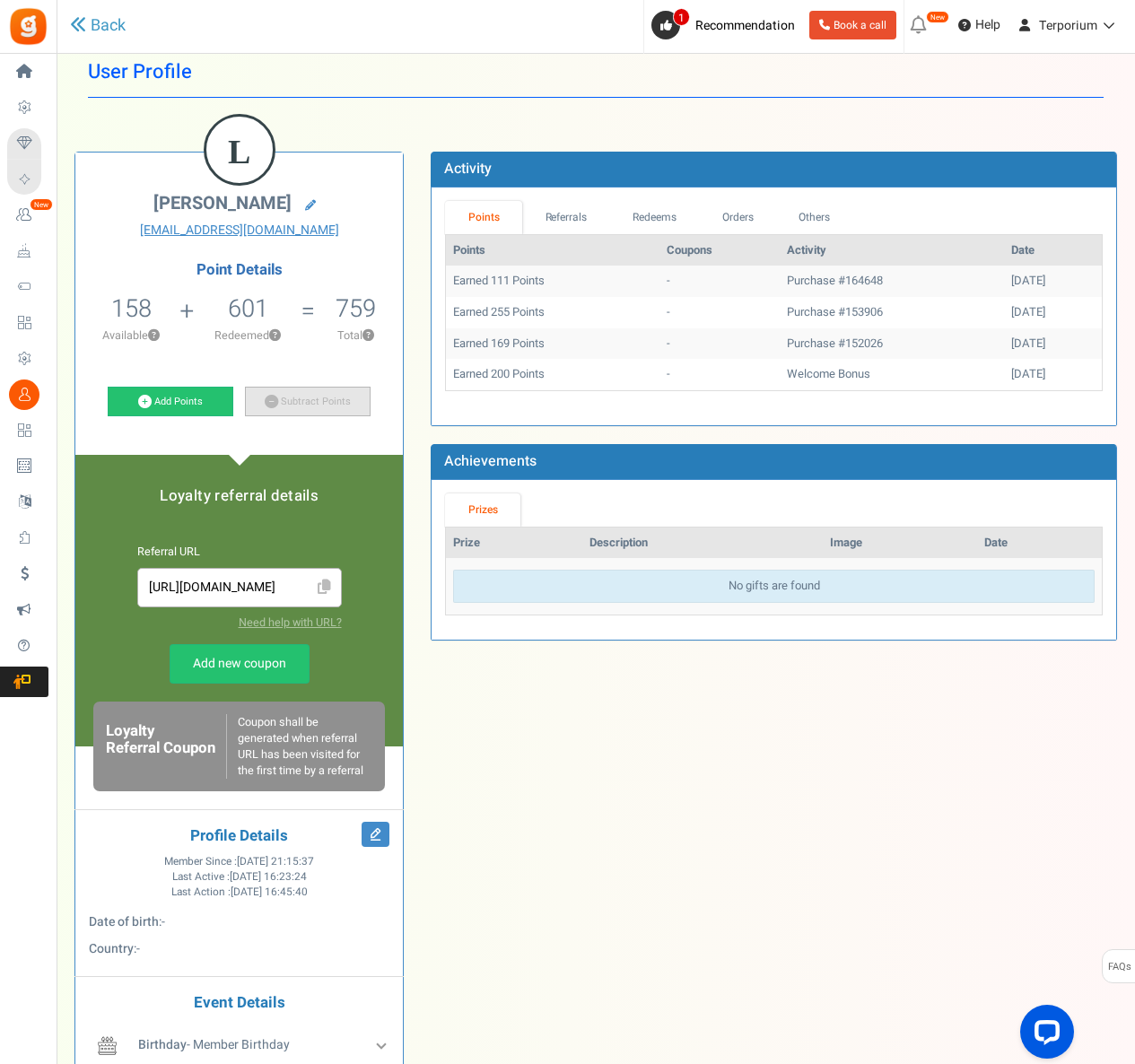
click at [290, 397] on link "Subtract Points" at bounding box center [308, 402] width 126 height 31
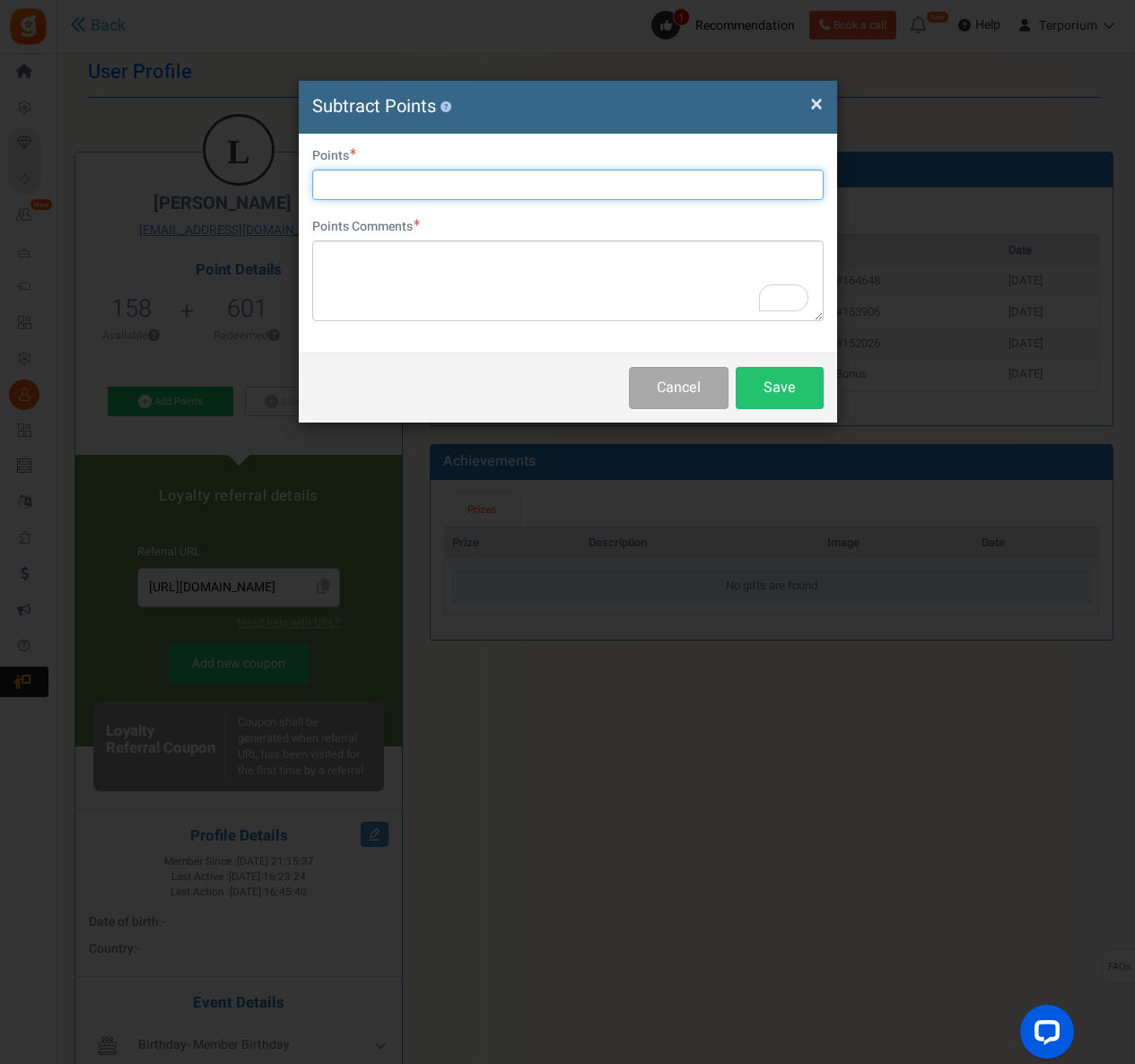
click at [388, 183] on input "text" at bounding box center [568, 184] width 511 height 31
type input "50"
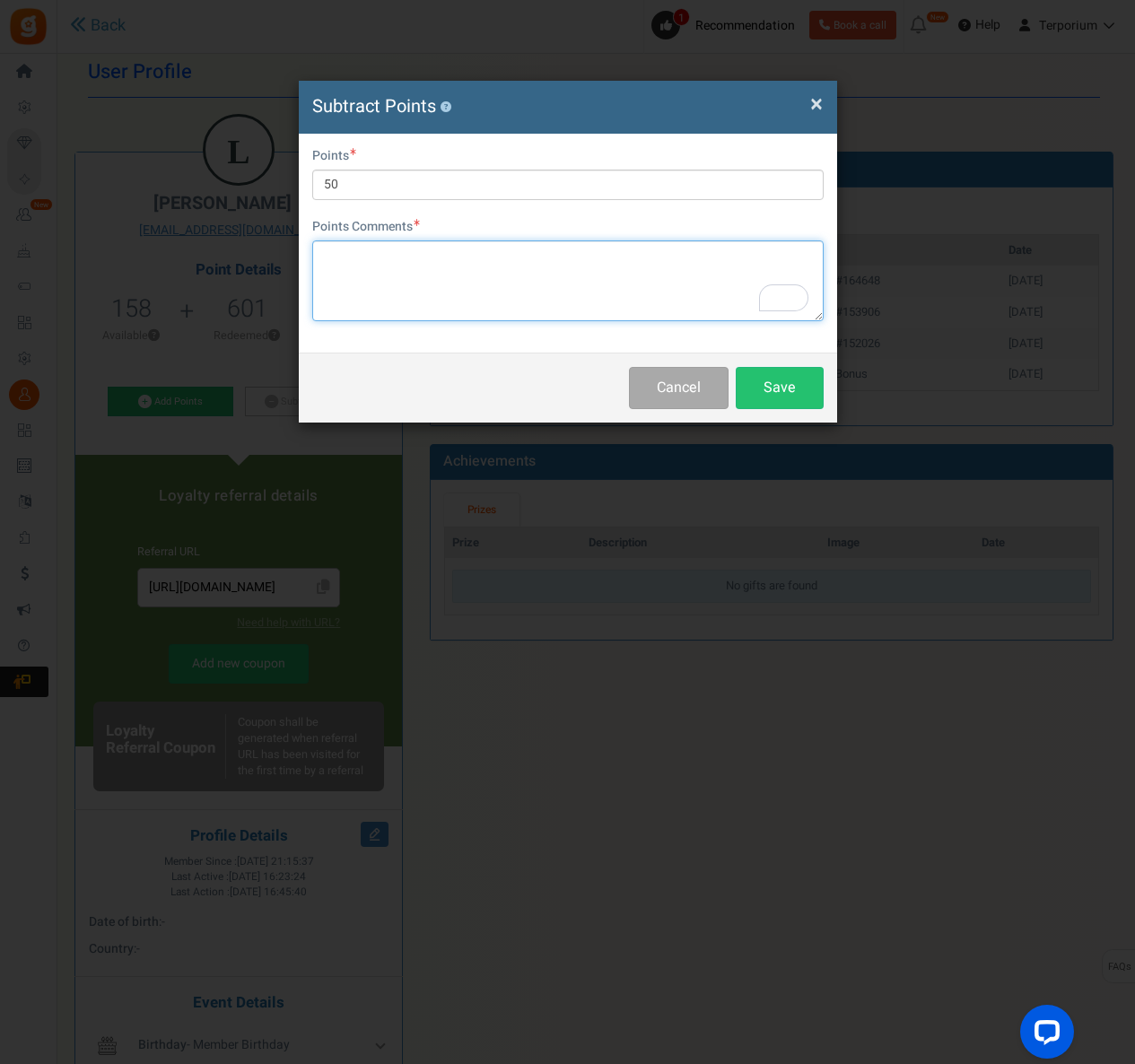
click at [640, 314] on textarea "To enrich screen reader interactions, please activate Accessibility in Grammarl…" at bounding box center [568, 281] width 511 height 81
type textarea "t"
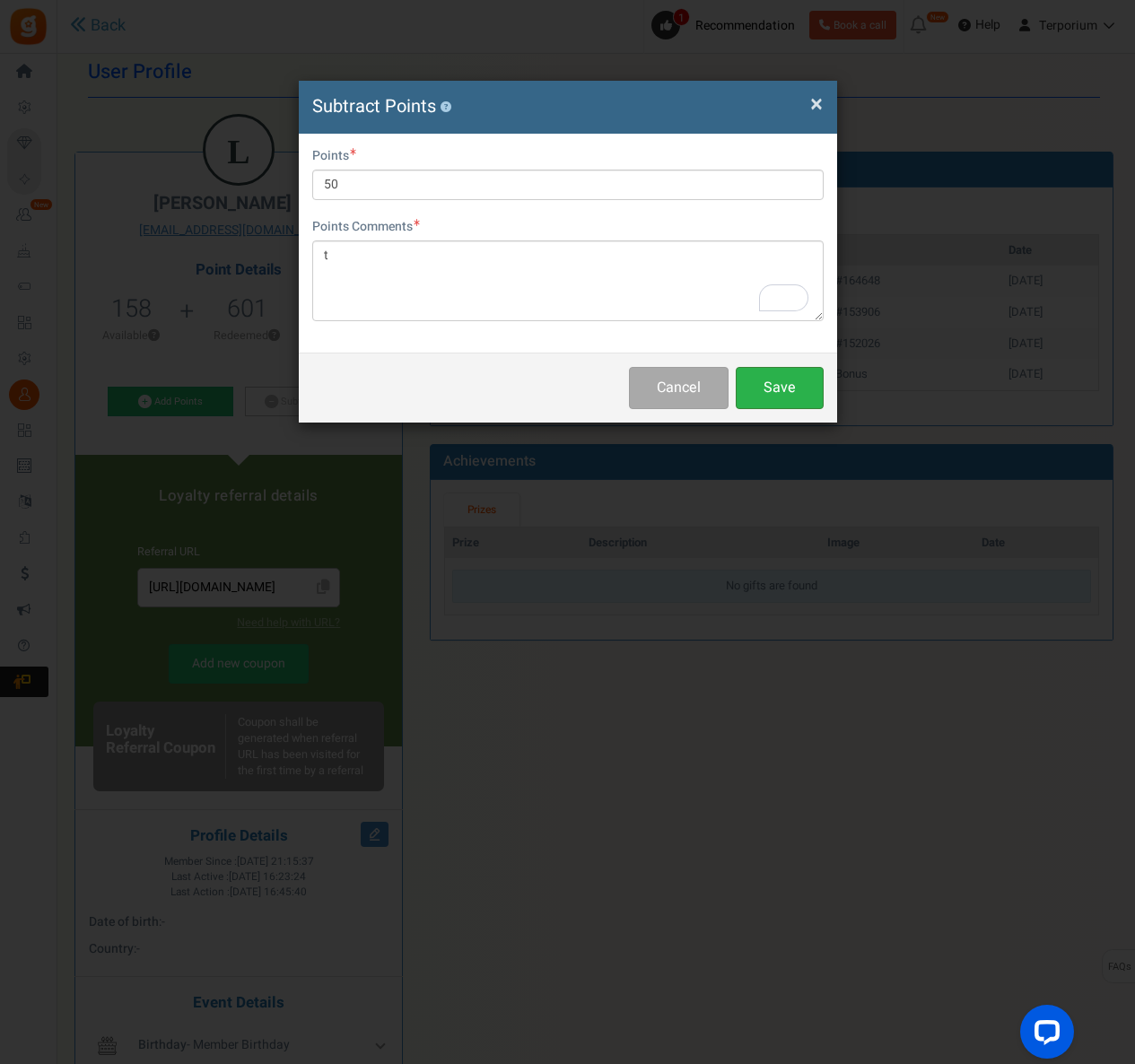
click at [782, 383] on button "Save" at bounding box center [779, 388] width 88 height 42
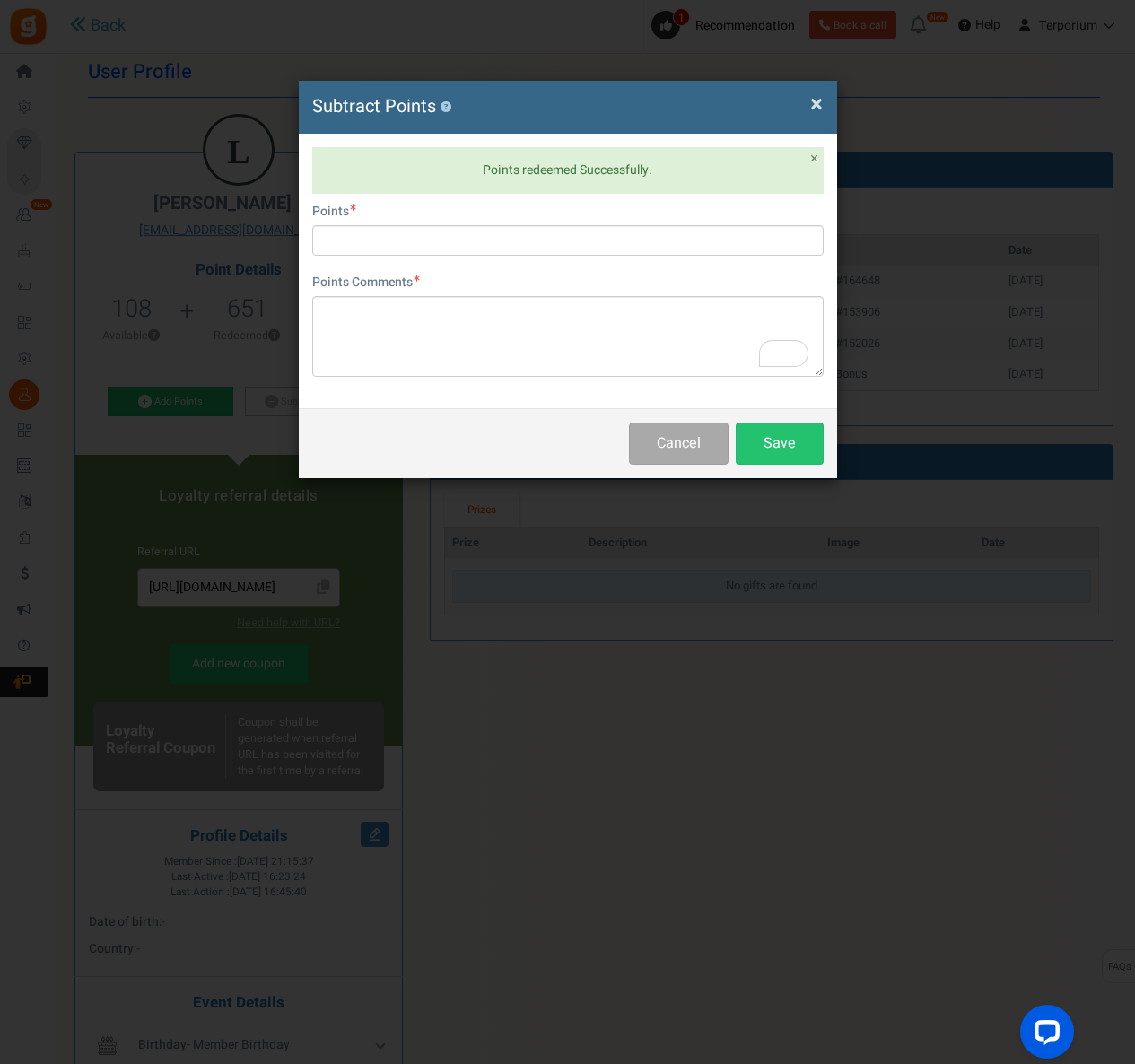
click at [813, 109] on span "×" at bounding box center [817, 103] width 13 height 34
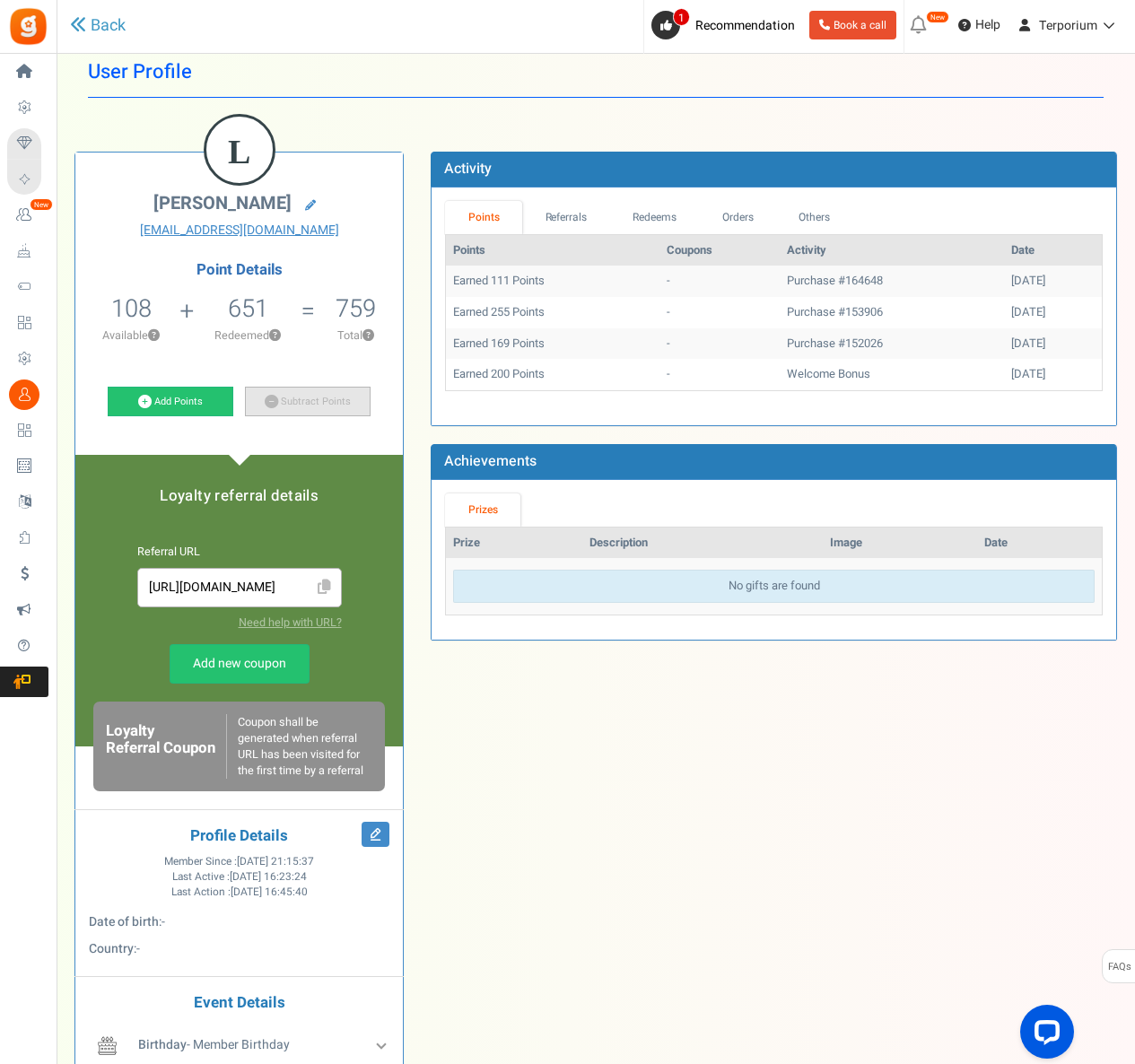
click at [279, 405] on link "Subtract Points" at bounding box center [308, 402] width 126 height 31
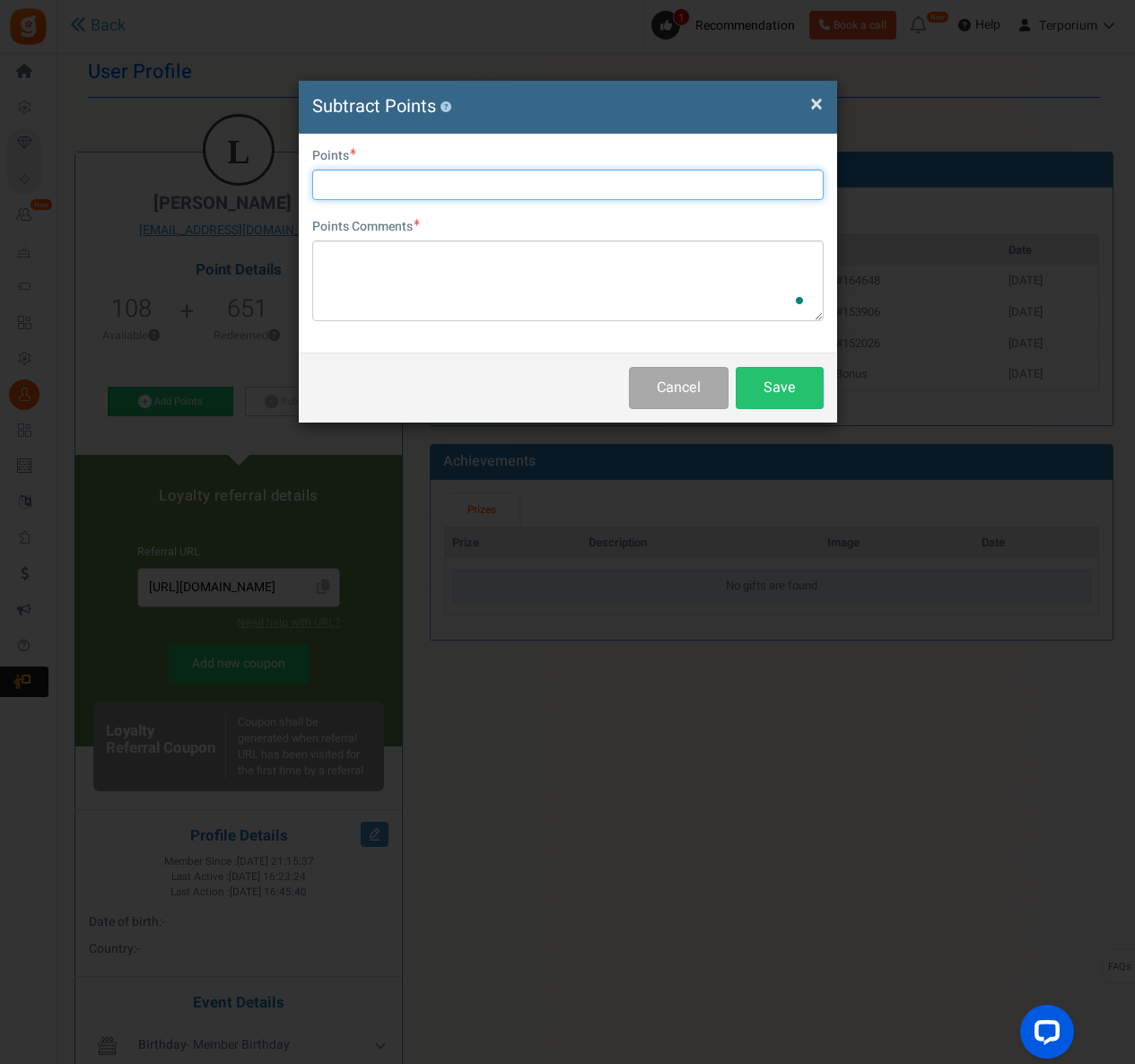
click at [462, 180] on input "text" at bounding box center [568, 184] width 511 height 31
type input "50"
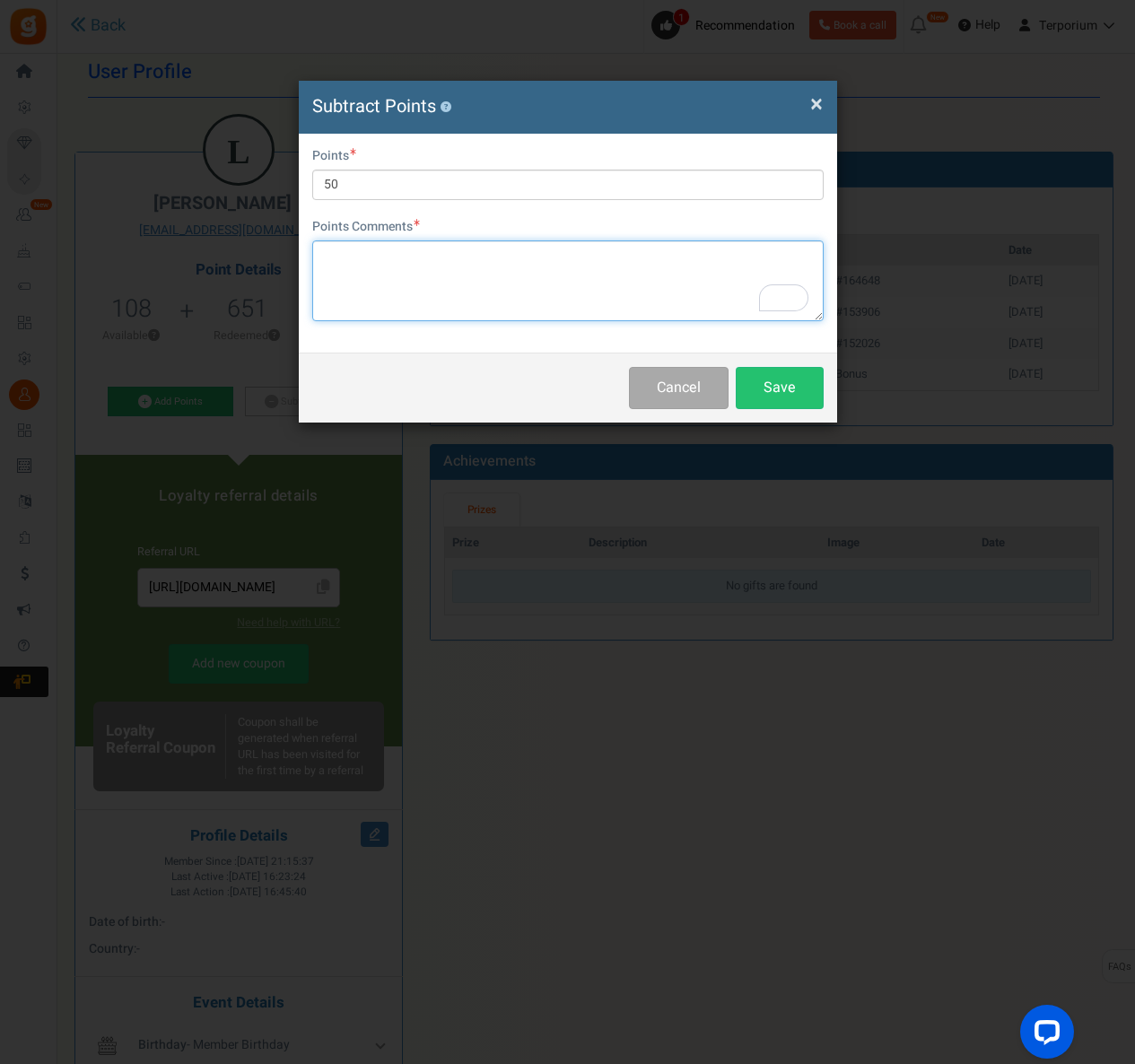
click at [444, 283] on textarea "To enrich screen reader interactions, please activate Accessibility in Grammarl…" at bounding box center [568, 281] width 511 height 81
type textarea "t"
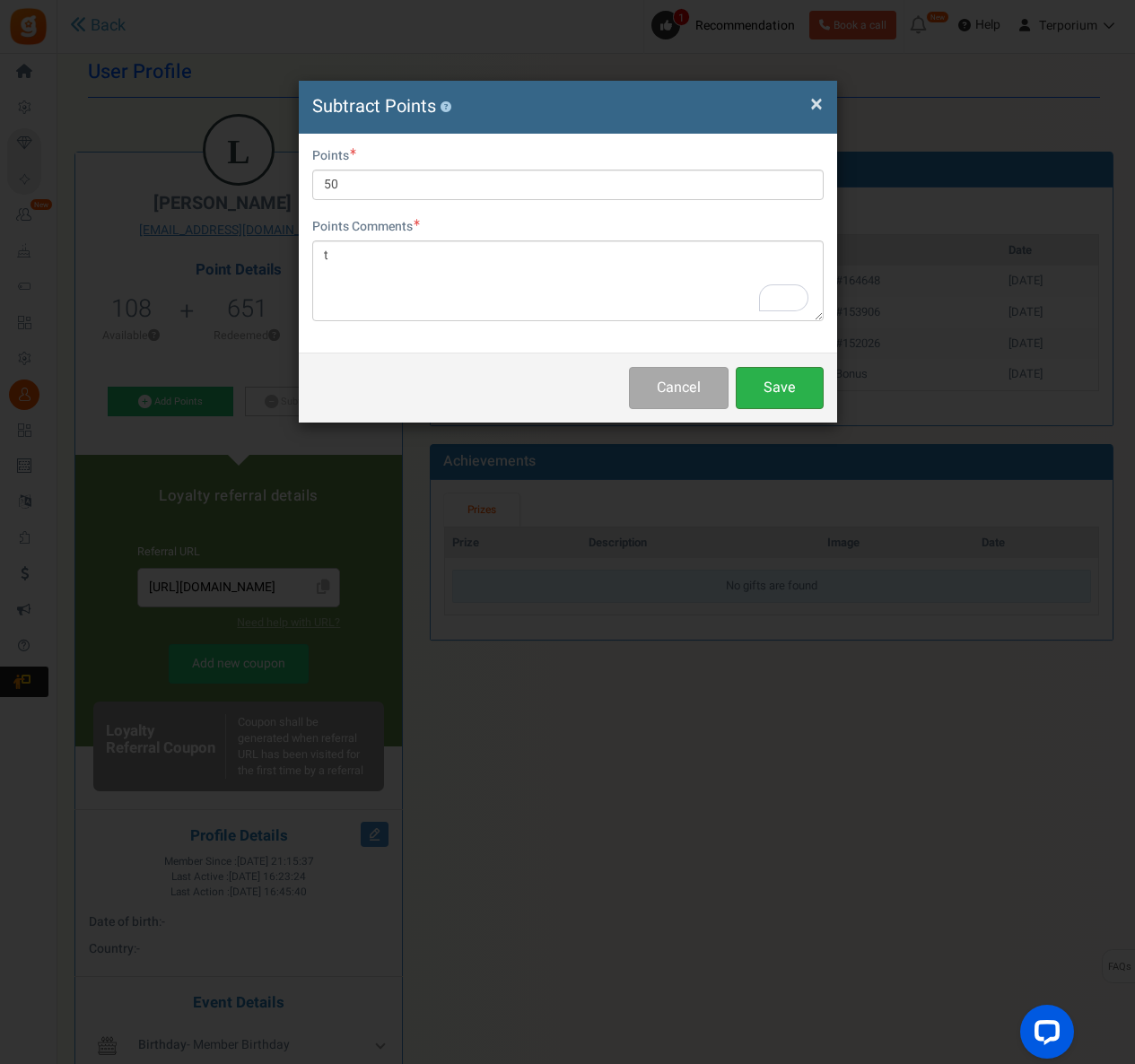
click at [779, 387] on button "Save" at bounding box center [779, 388] width 88 height 42
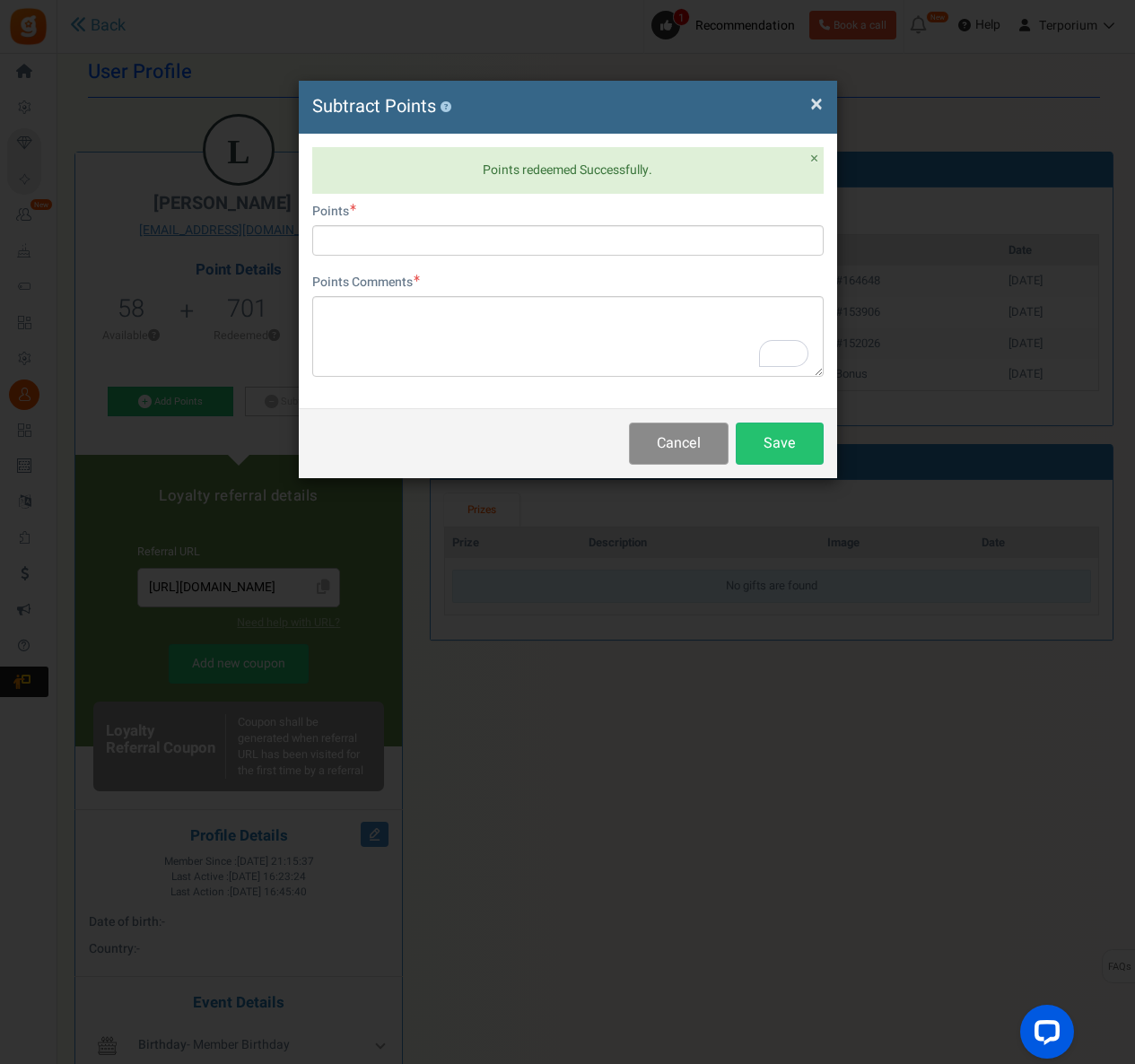
click at [710, 450] on button "Cancel" at bounding box center [679, 443] width 100 height 42
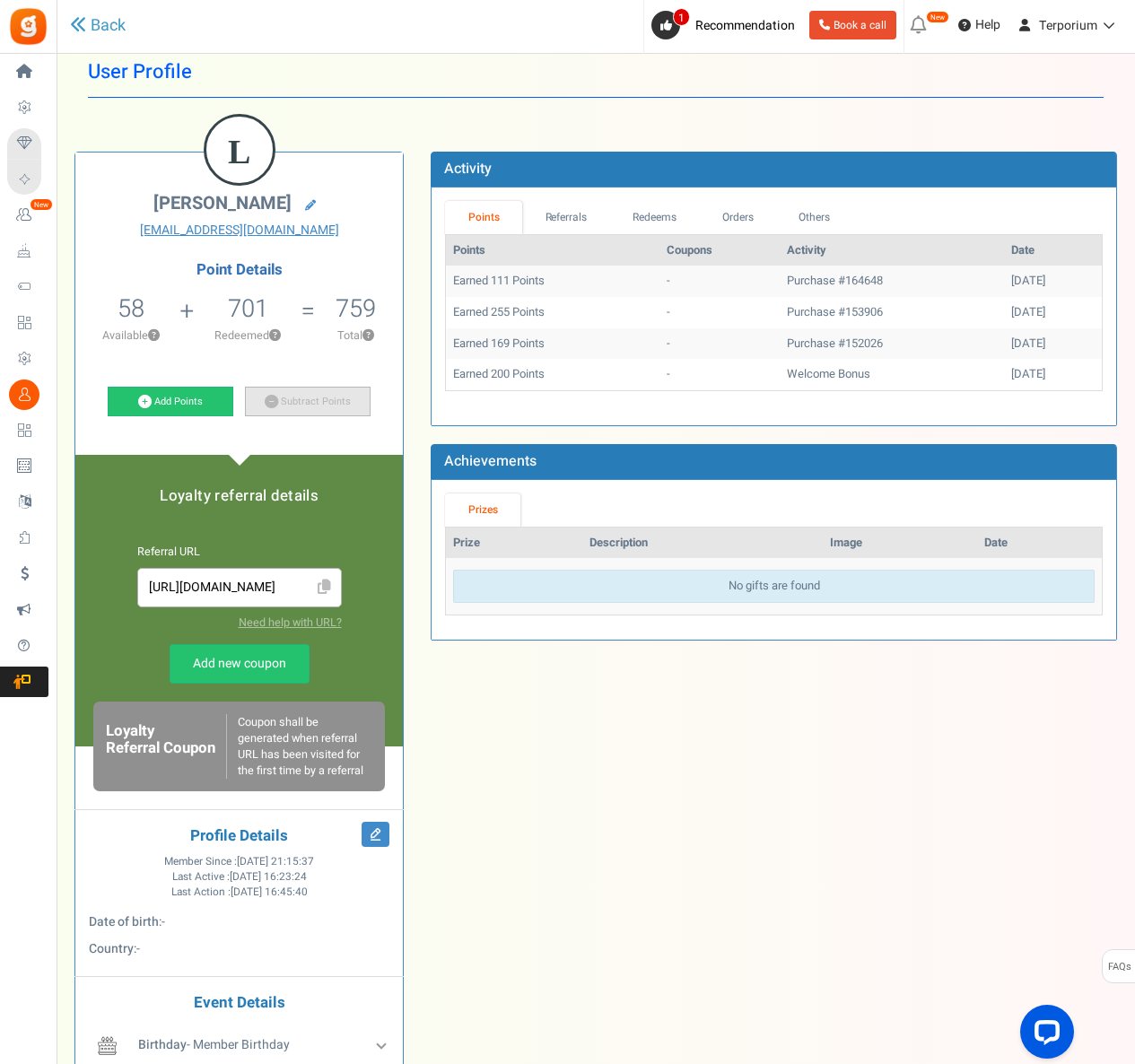
click at [271, 401] on icon at bounding box center [272, 402] width 14 height 14
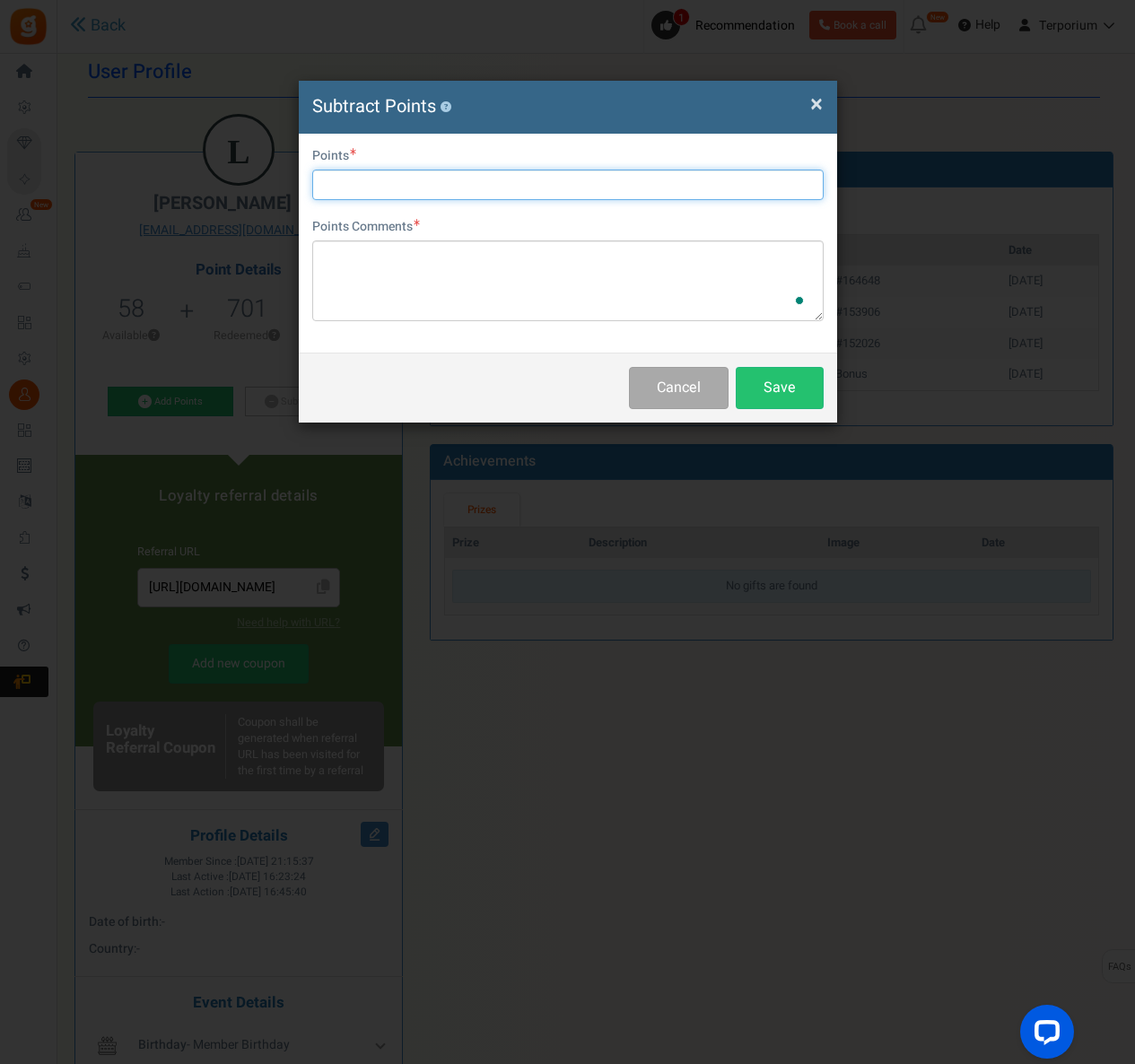
click at [480, 188] on input "text" at bounding box center [568, 184] width 511 height 31
type input "58"
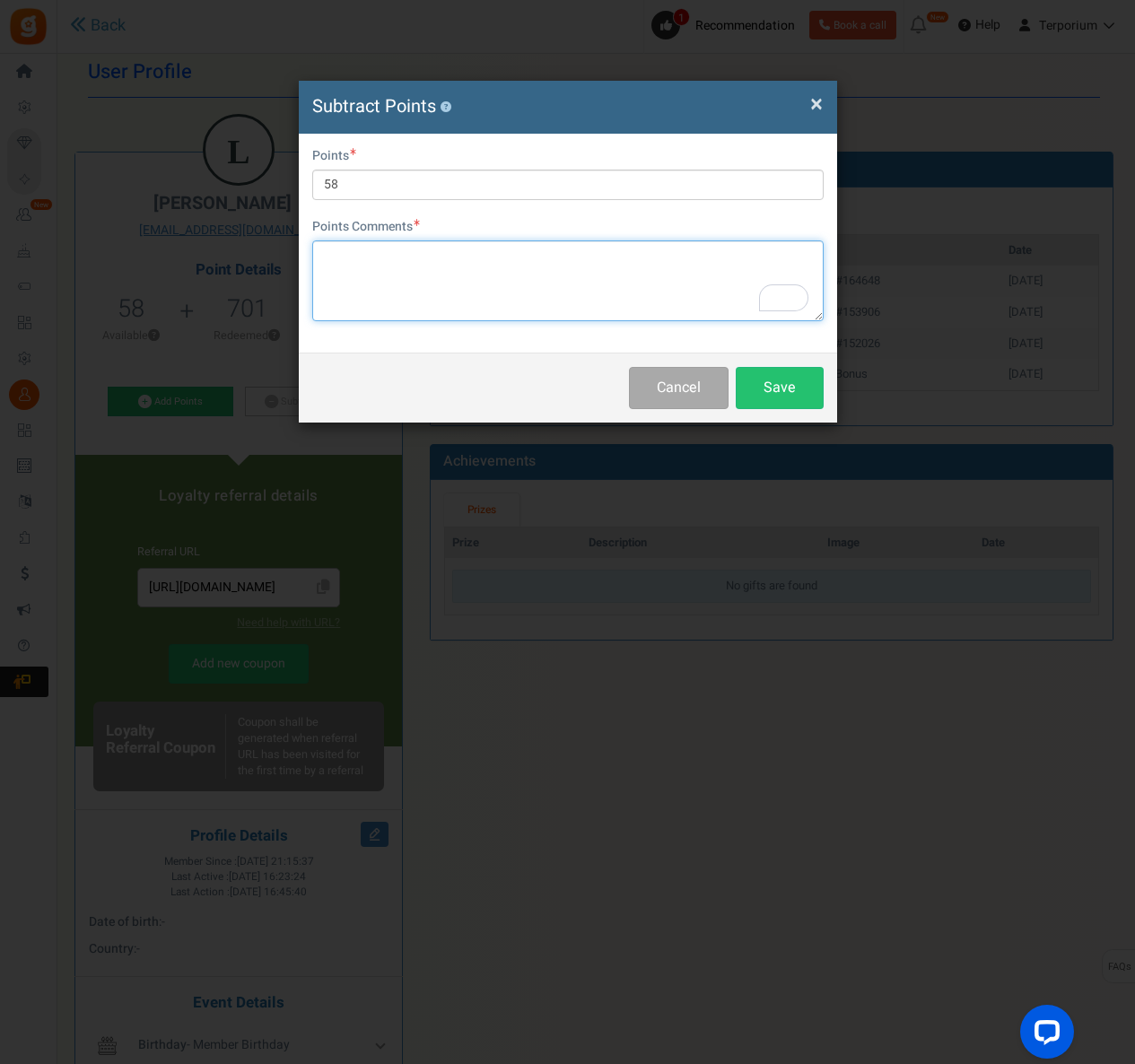
click at [605, 241] on textarea "To enrich screen reader interactions, please activate Accessibility in Grammarl…" at bounding box center [568, 281] width 511 height 81
type textarea "t"
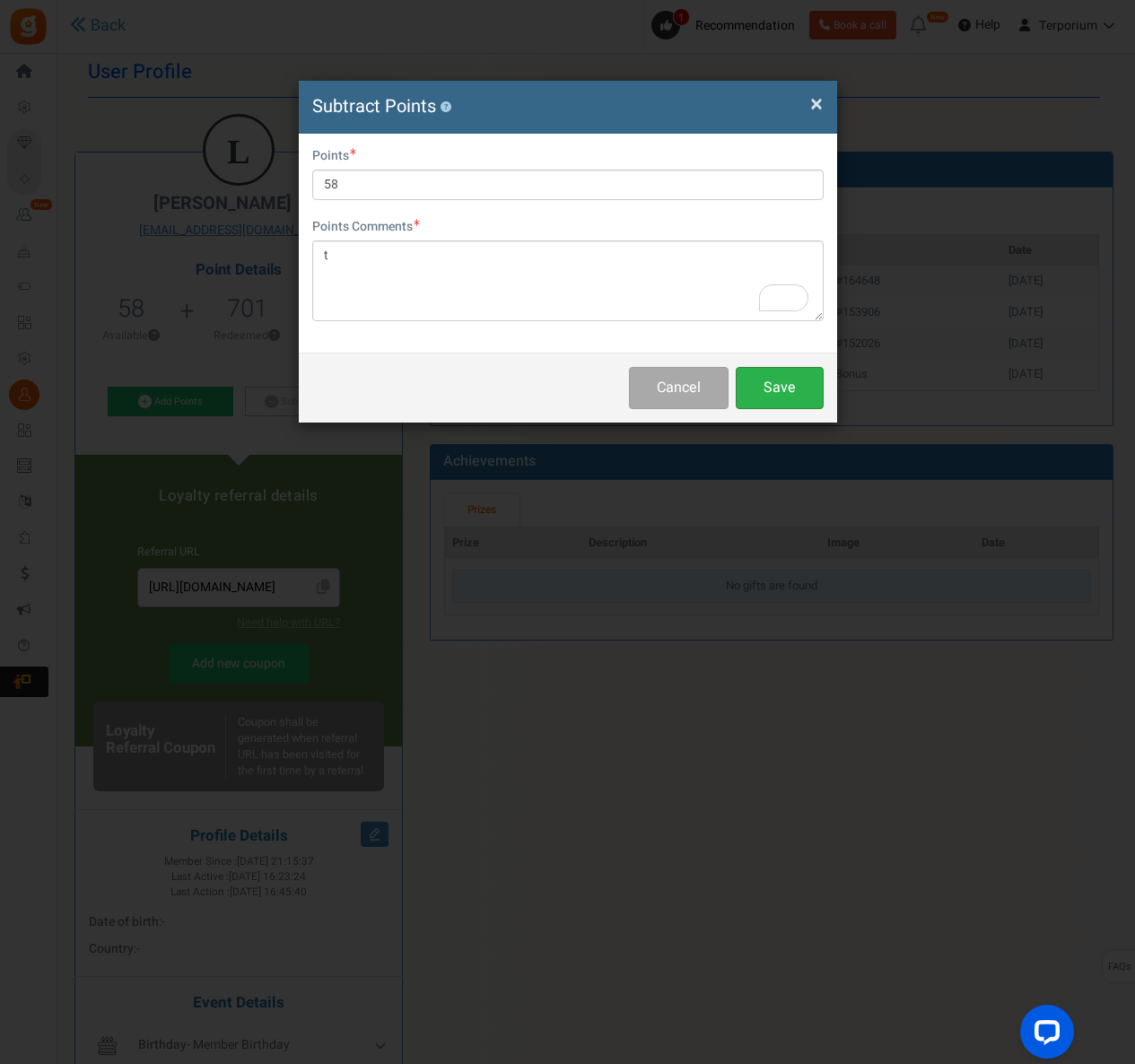
click at [778, 388] on button "Save" at bounding box center [779, 388] width 88 height 42
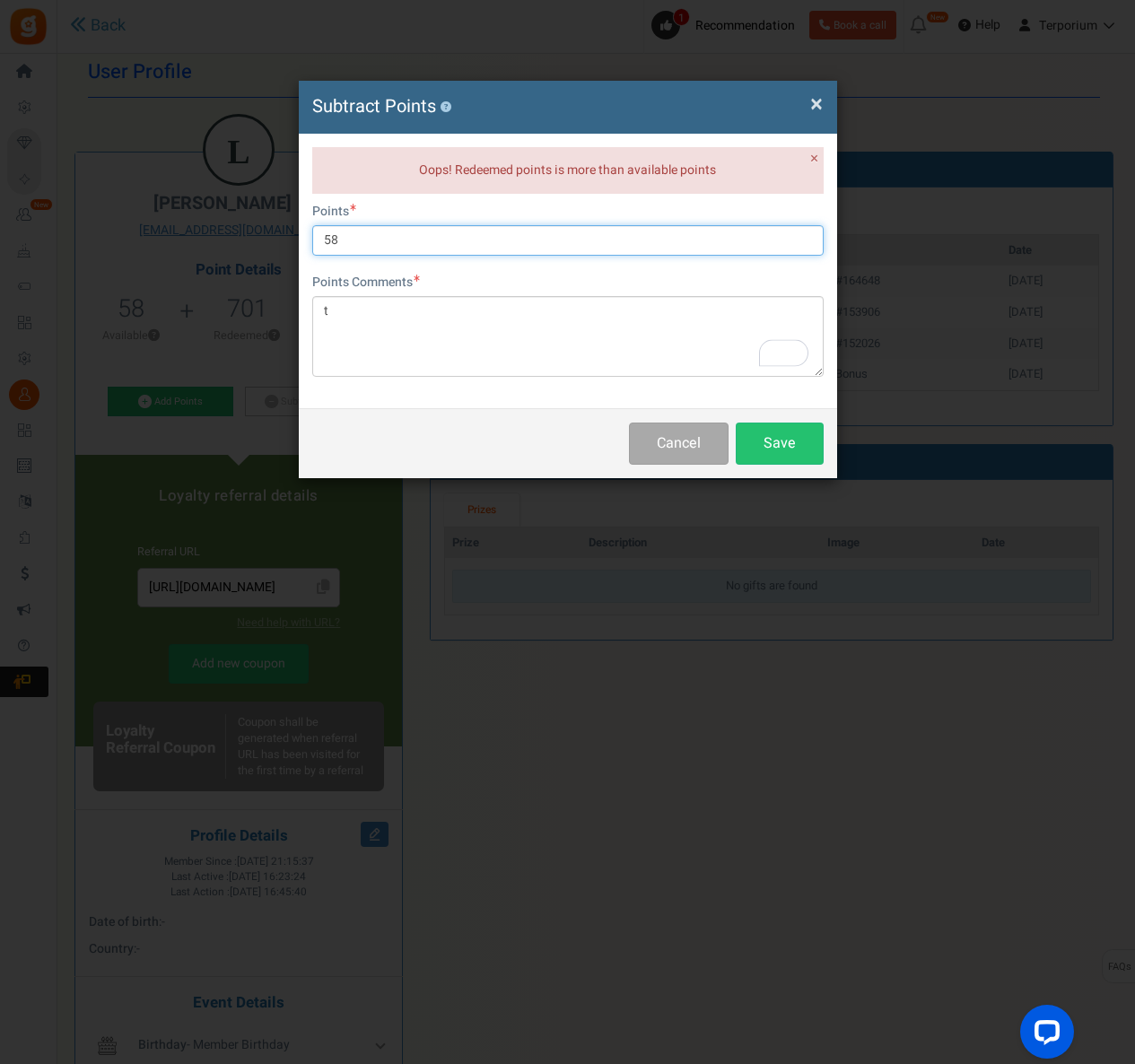
click at [357, 238] on input "58" at bounding box center [568, 240] width 511 height 31
type input "50"
click at [791, 446] on button "Save" at bounding box center [779, 443] width 88 height 42
click at [815, 107] on span "×" at bounding box center [817, 103] width 13 height 34
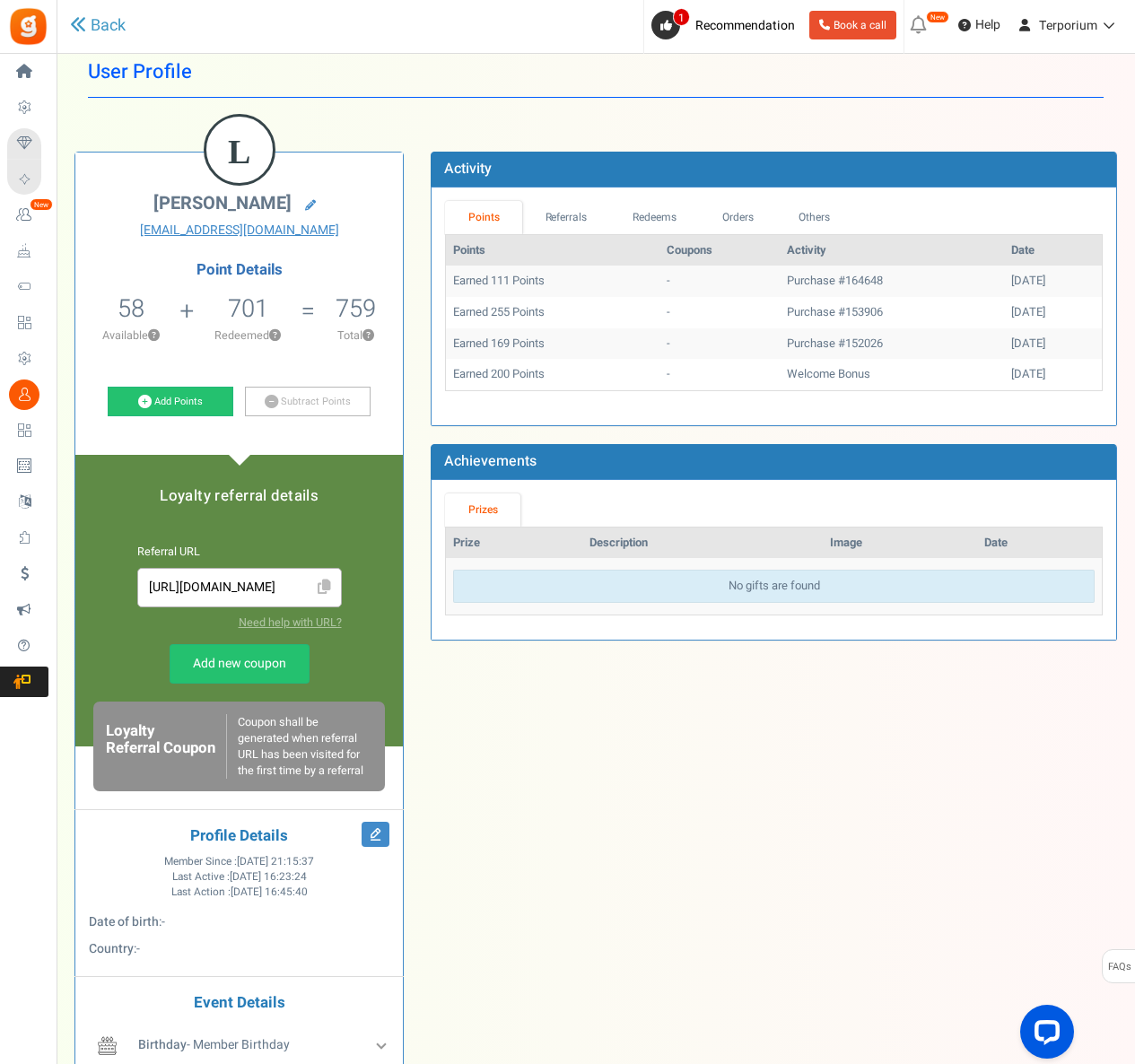
click at [641, 911] on div "L [PERSON_NAME] [EMAIL_ADDRESS][DOMAIN_NAME] Point Details 58 159 Redeemable 0 …" at bounding box center [596, 656] width 1070 height 1063
